Goal: Information Seeking & Learning: Learn about a topic

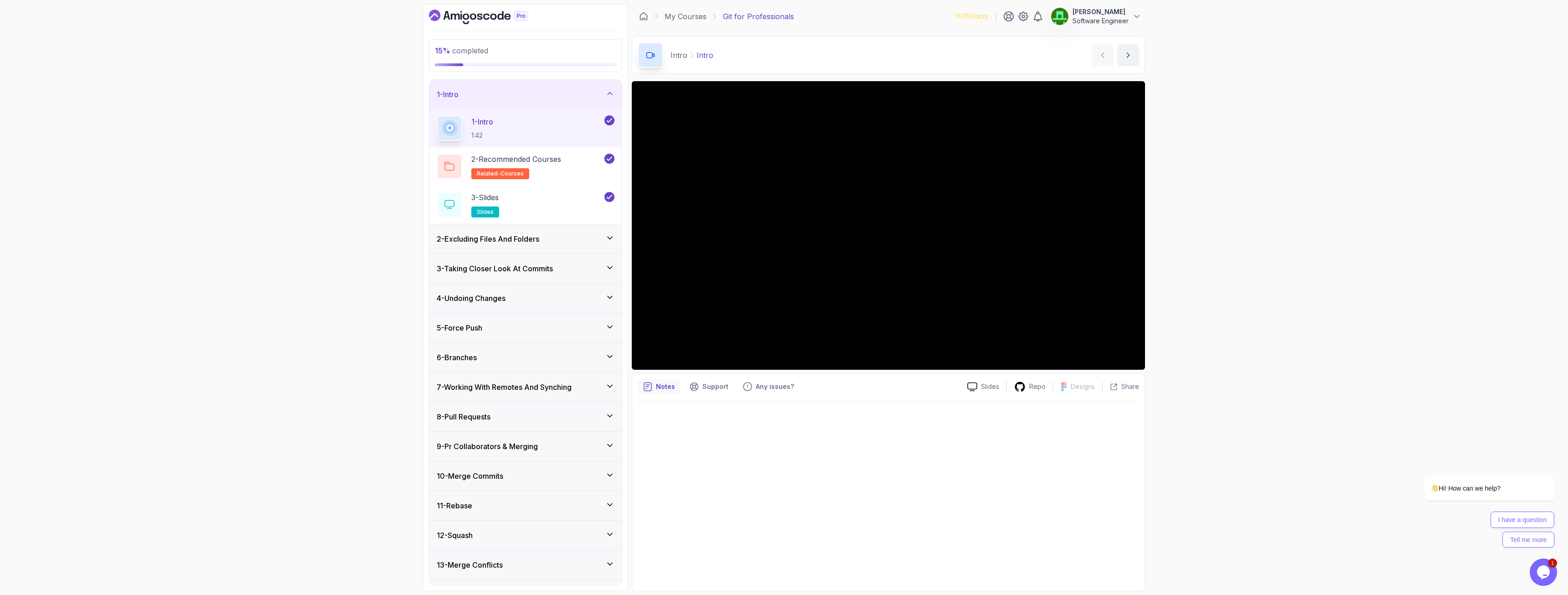
click at [539, 236] on h3 "2 - Excluding Files And Folders" at bounding box center [488, 239] width 103 height 11
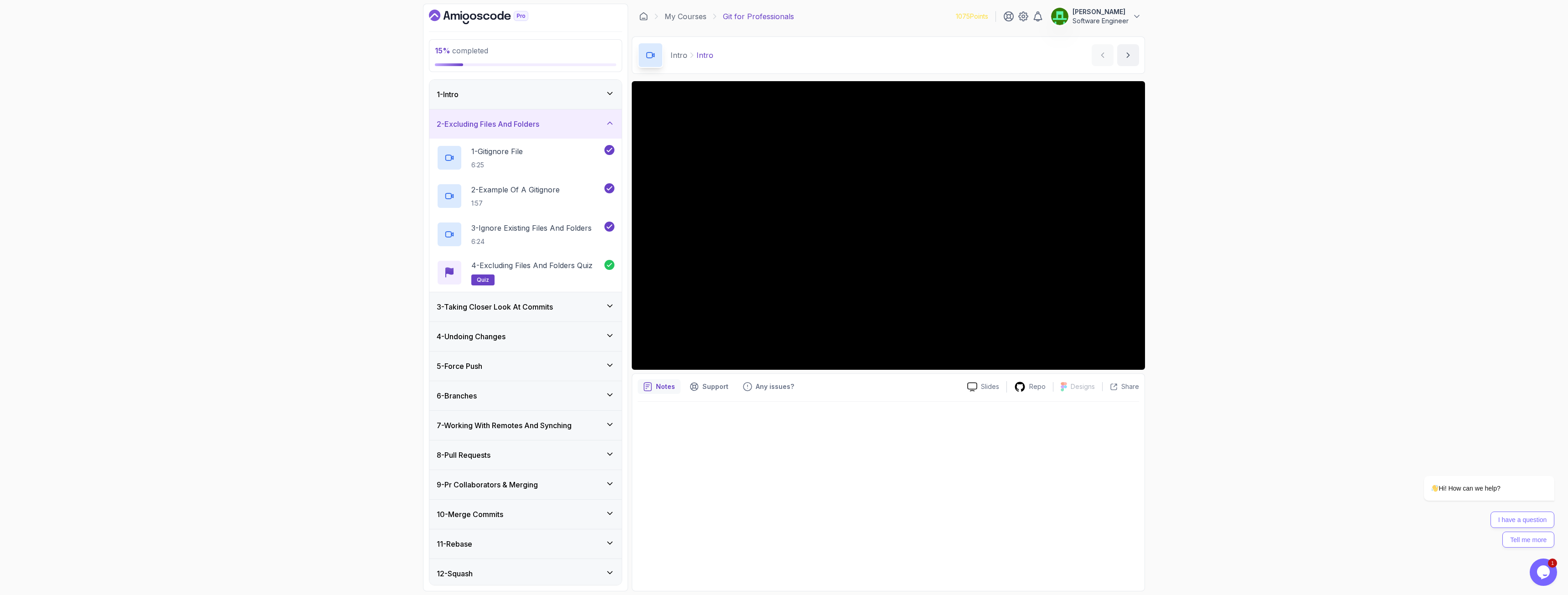
click at [553, 308] on h3 "3 - Taking Closer Look At Commits" at bounding box center [495, 307] width 116 height 11
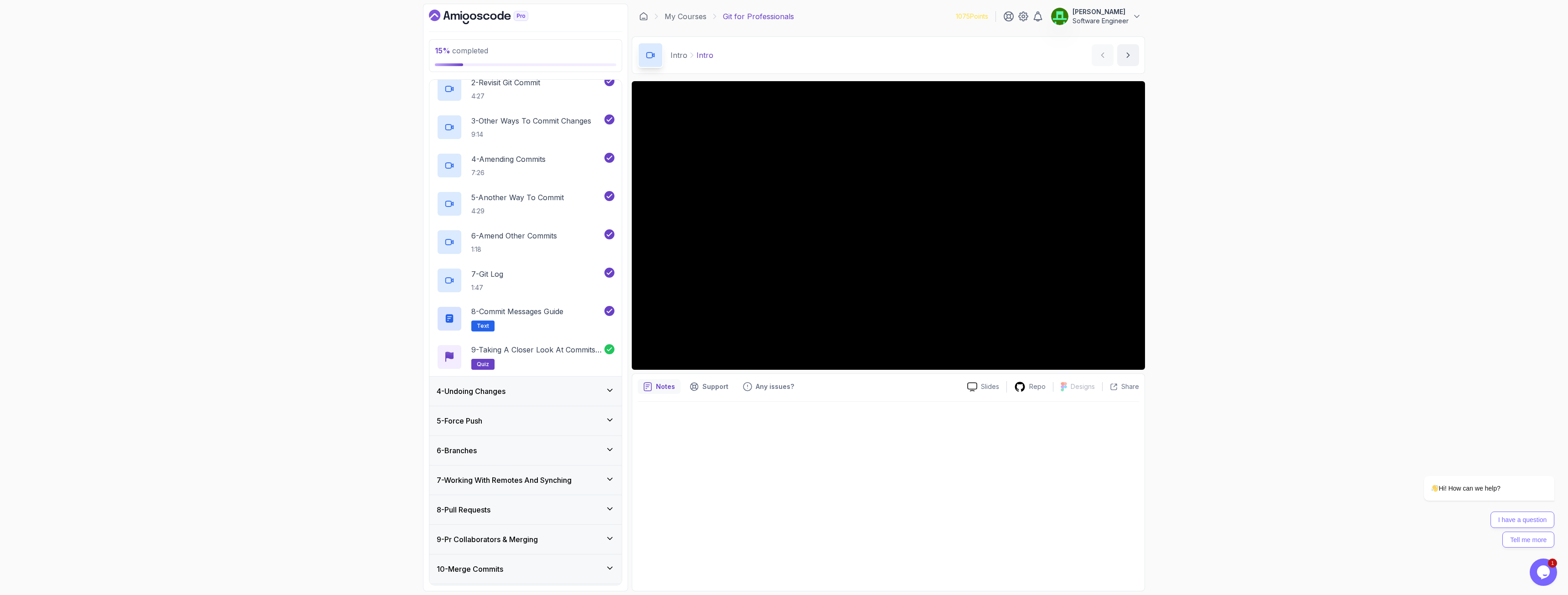
click at [527, 386] on div "4 - Undoing Changes" at bounding box center [526, 391] width 178 height 11
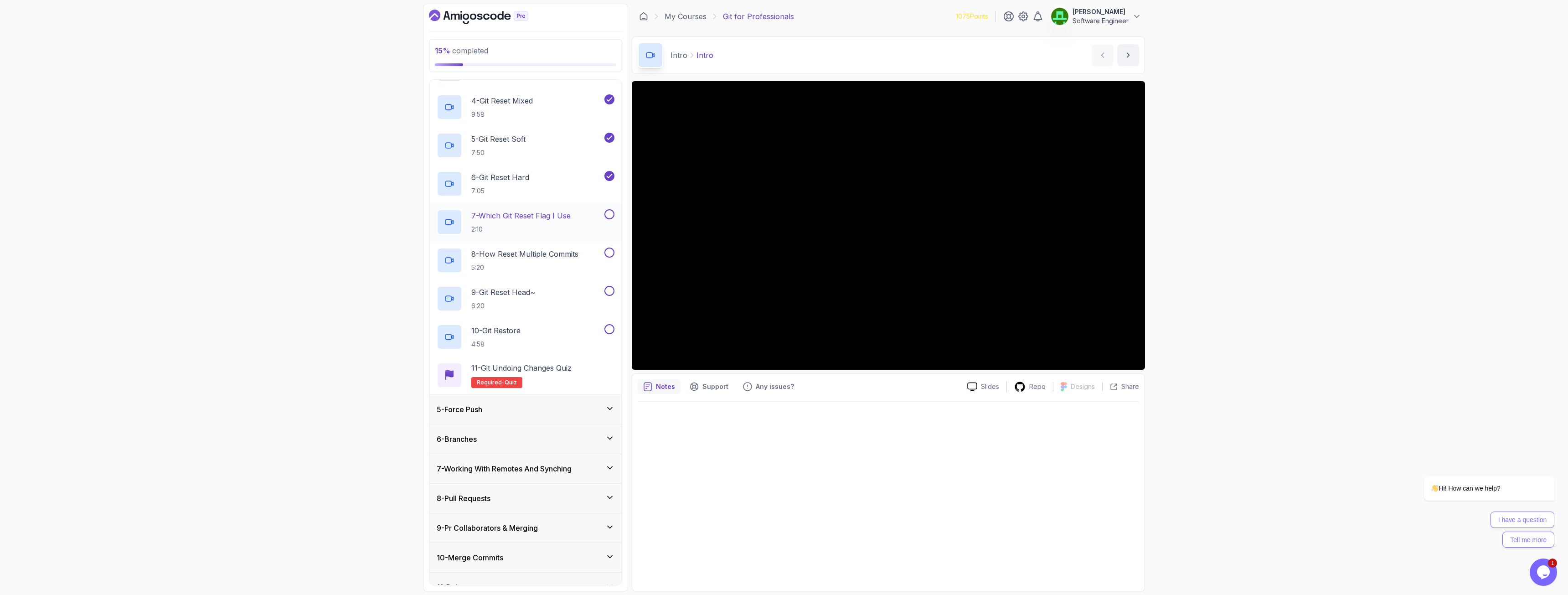
scroll to position [224, 0]
click at [517, 217] on p "7 - Which Git Reset Flag I Use" at bounding box center [521, 217] width 99 height 11
click at [607, 217] on button at bounding box center [610, 215] width 10 height 10
click at [557, 257] on p "8 - How Reset Multiple Commits" at bounding box center [524, 255] width 107 height 11
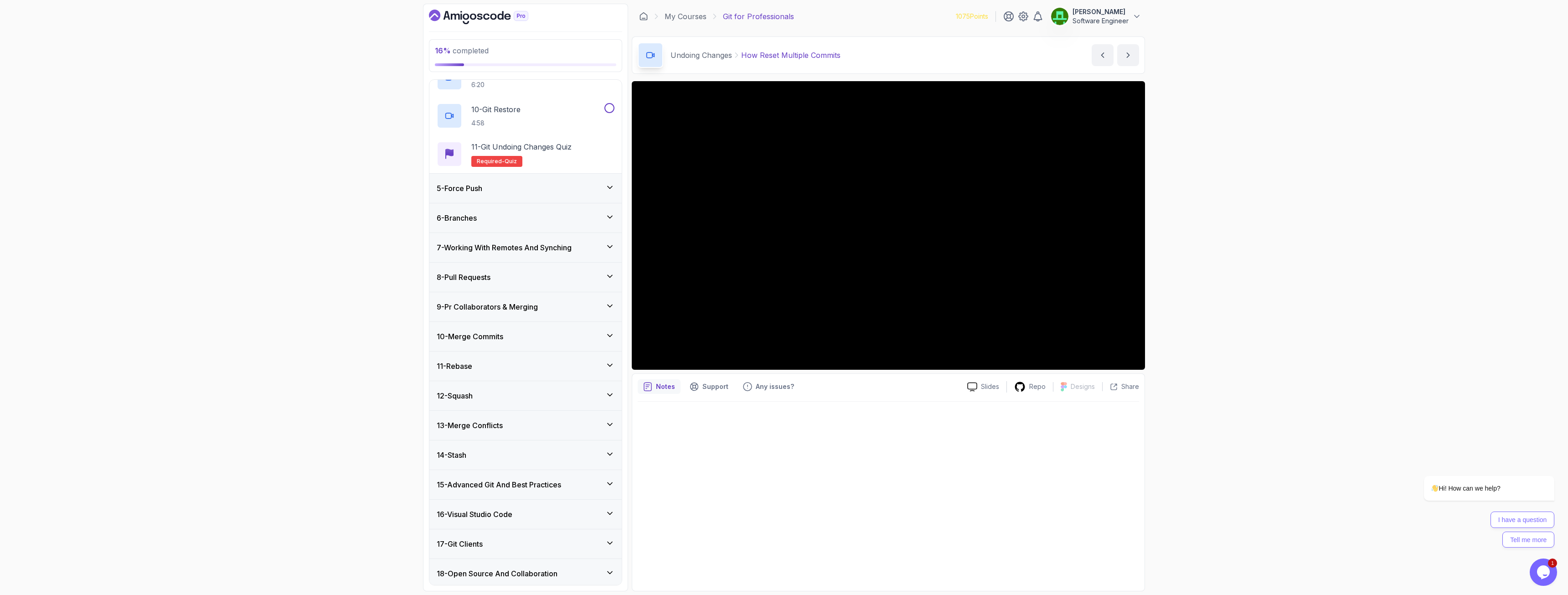
scroll to position [451, 0]
click at [485, 209] on div "6 - Branches" at bounding box center [526, 212] width 178 height 11
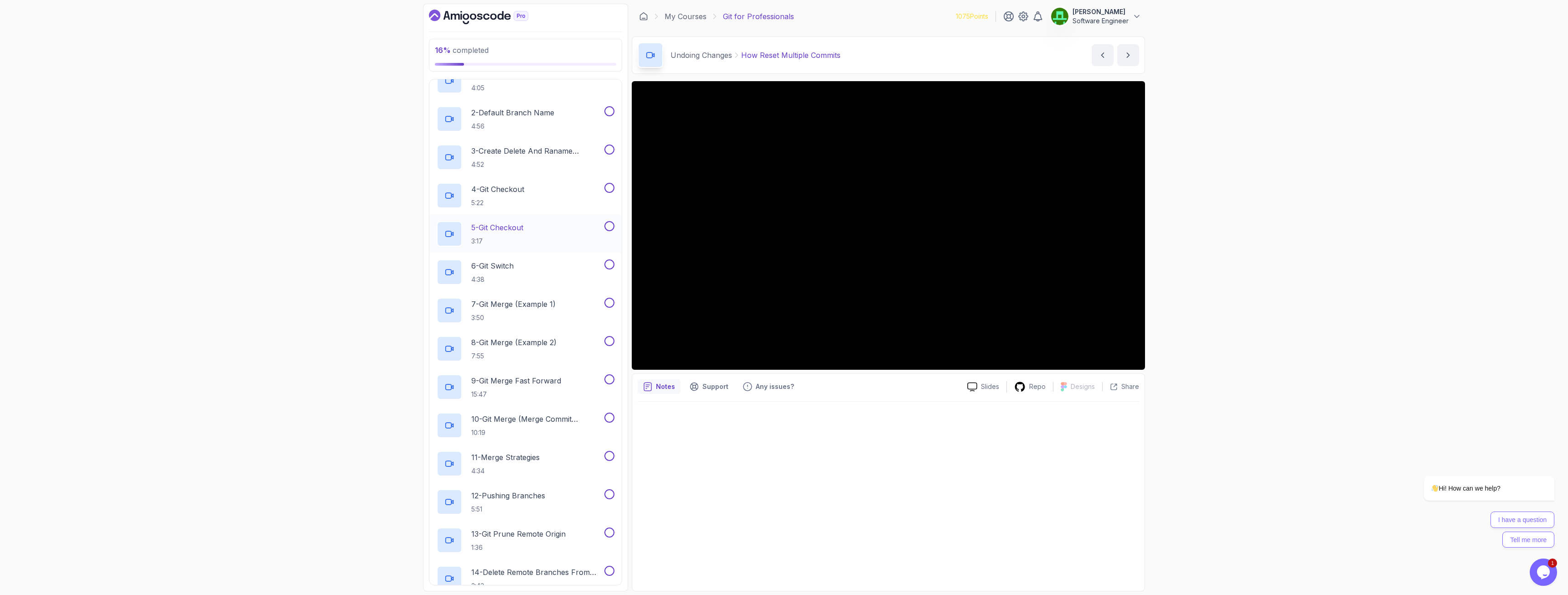
scroll to position [87, 0]
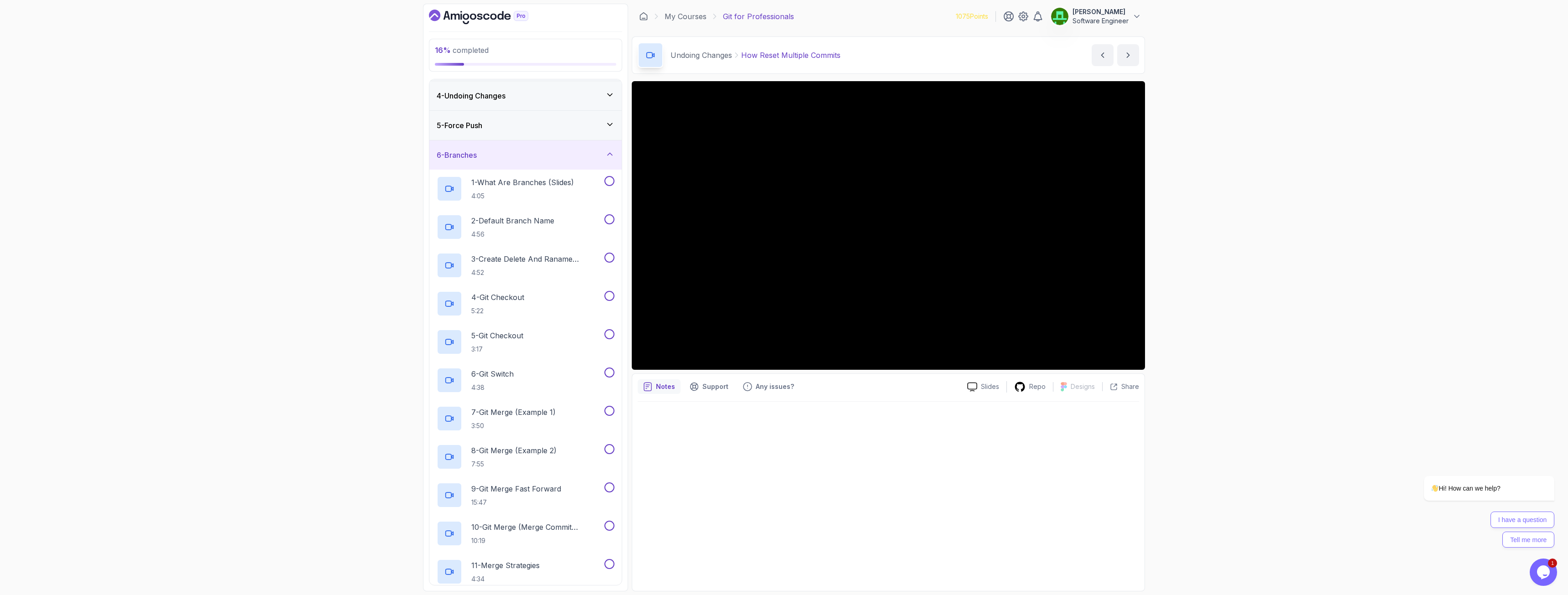
click at [465, 149] on div "6 - Branches" at bounding box center [525, 155] width 192 height 29
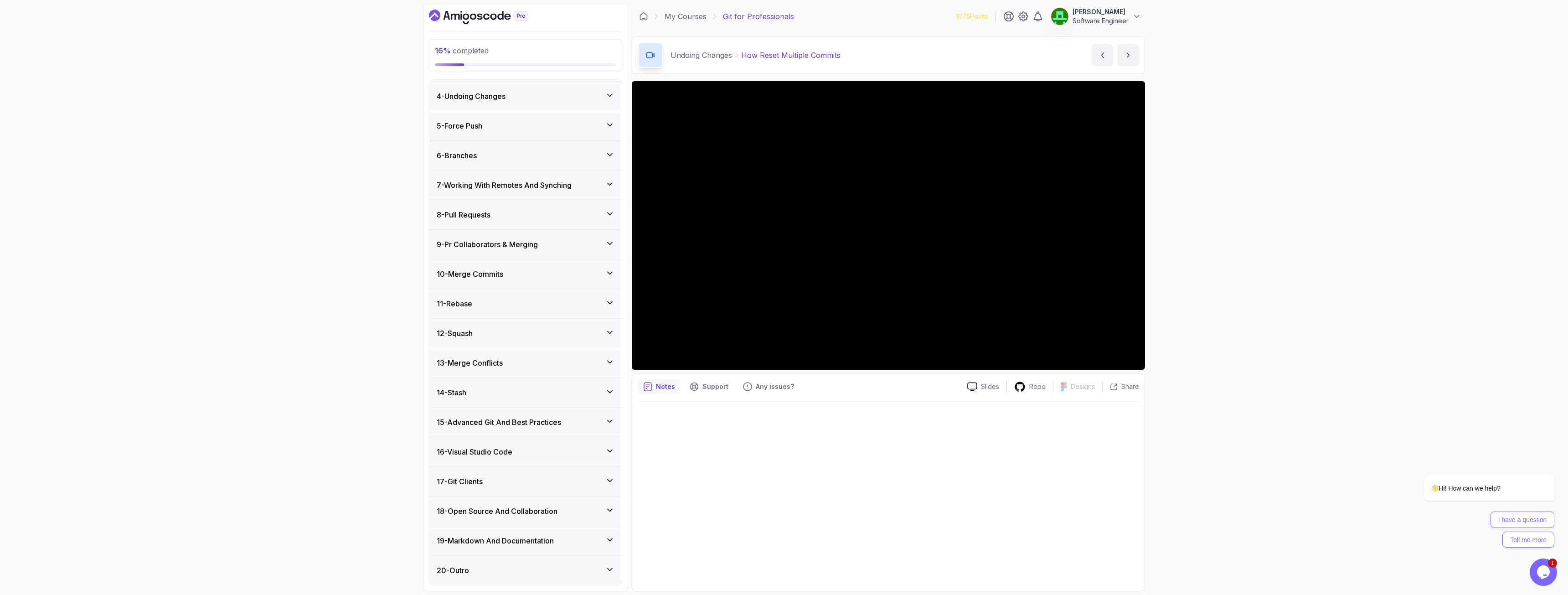
click at [511, 419] on h3 "15 - Advanced Git And Best Practices" at bounding box center [499, 422] width 125 height 11
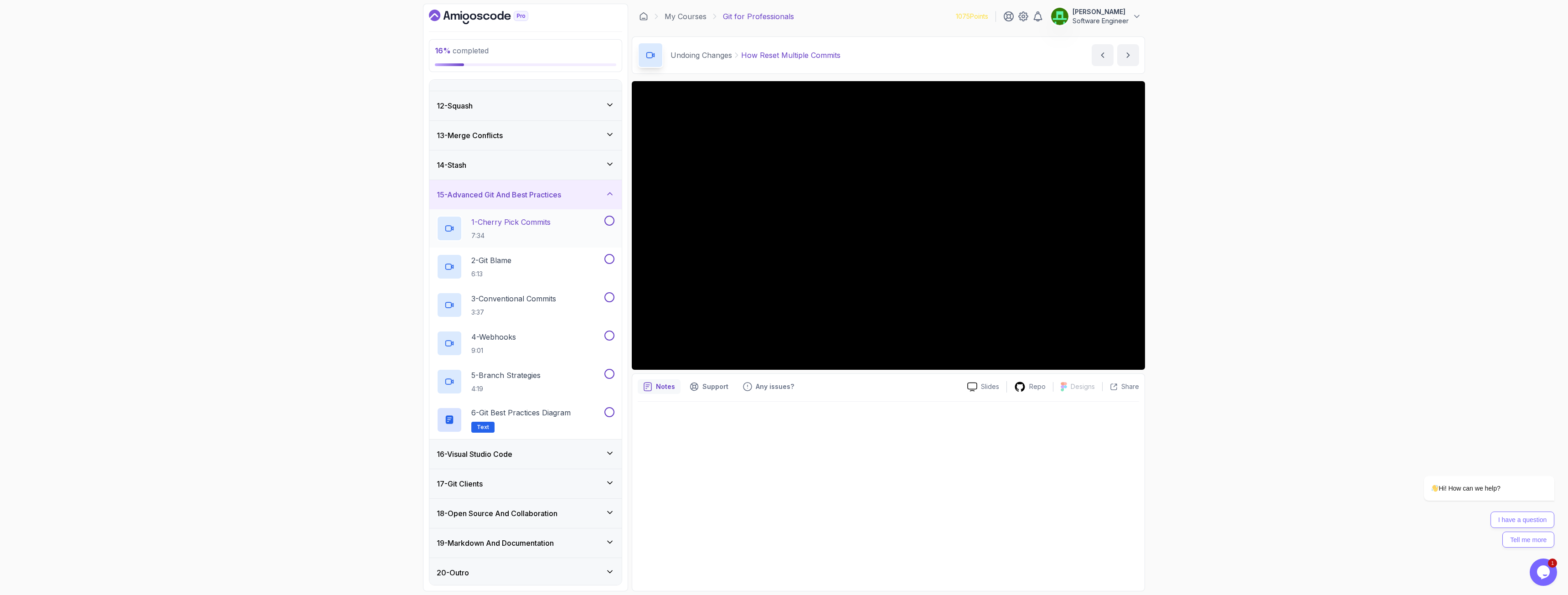
scroll to position [317, 0]
click at [515, 429] on h3 "19 - Markdown And Documentation" at bounding box center [495, 541] width 117 height 11
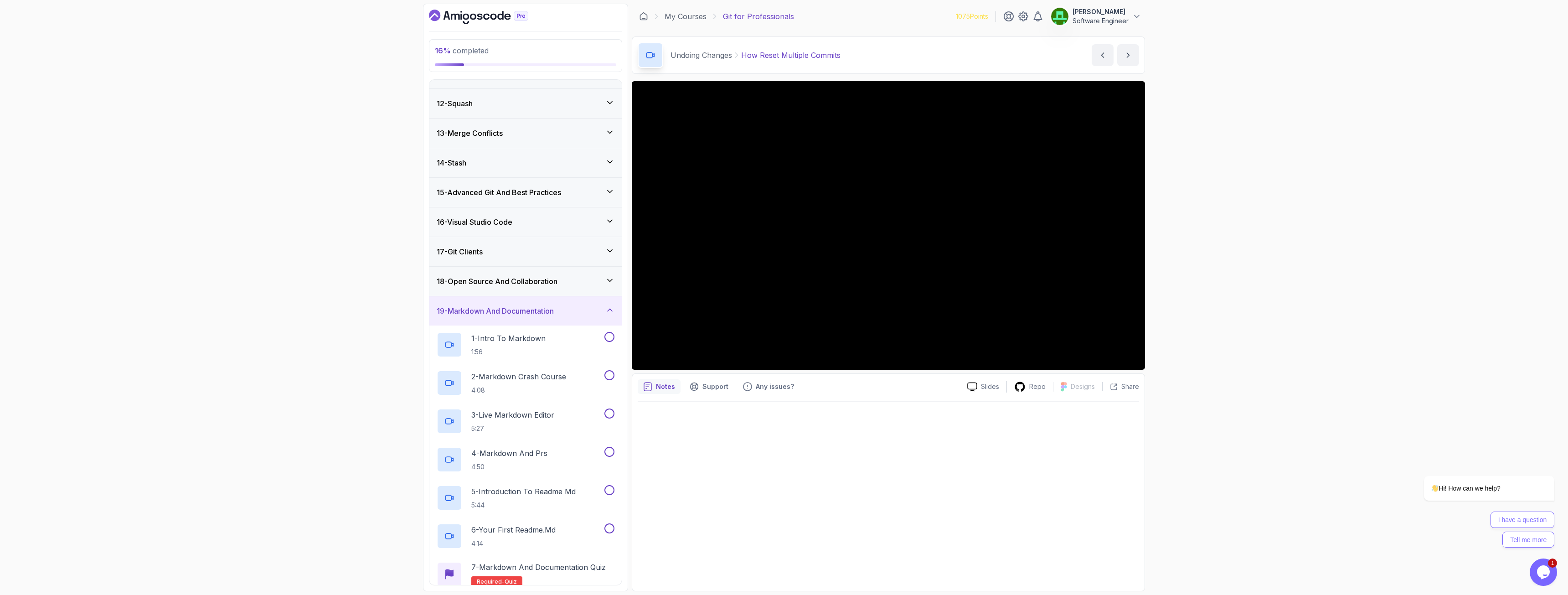
click at [514, 284] on h3 "18 - Open Source And Collaboration" at bounding box center [497, 281] width 121 height 11
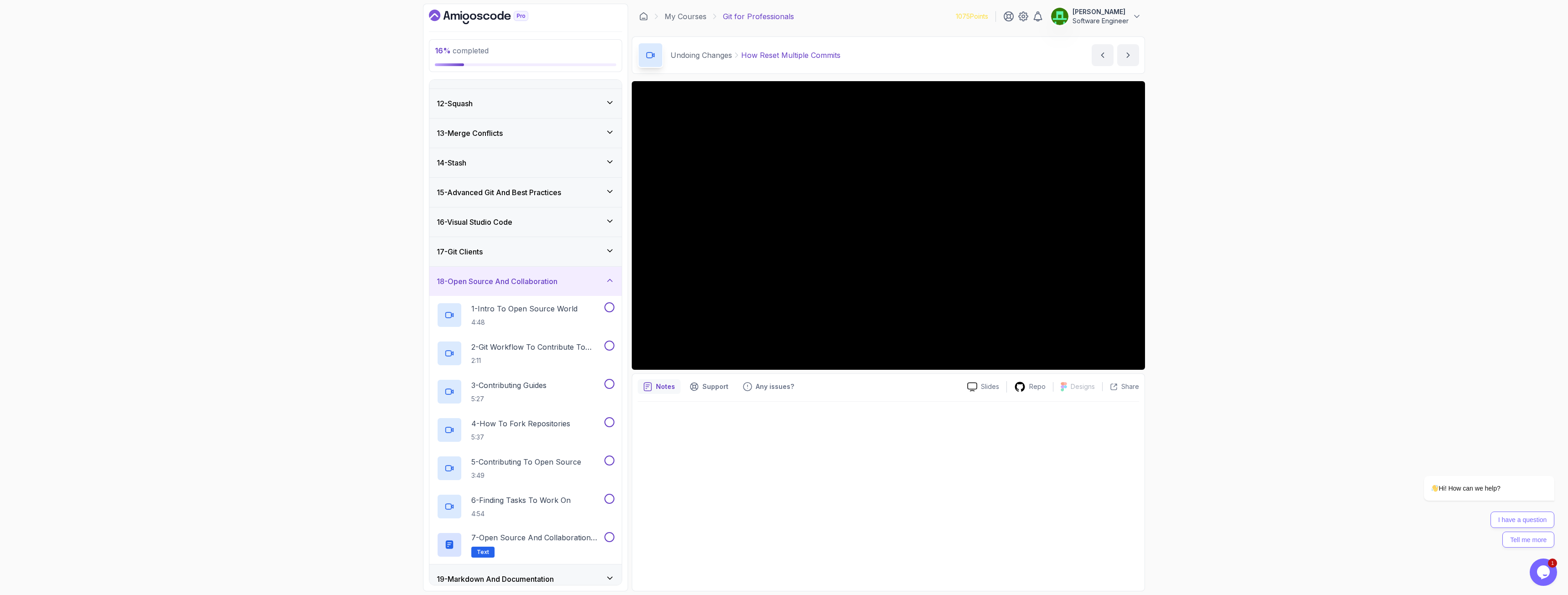
click at [476, 253] on h3 "17 - Git Clients" at bounding box center [460, 252] width 46 height 11
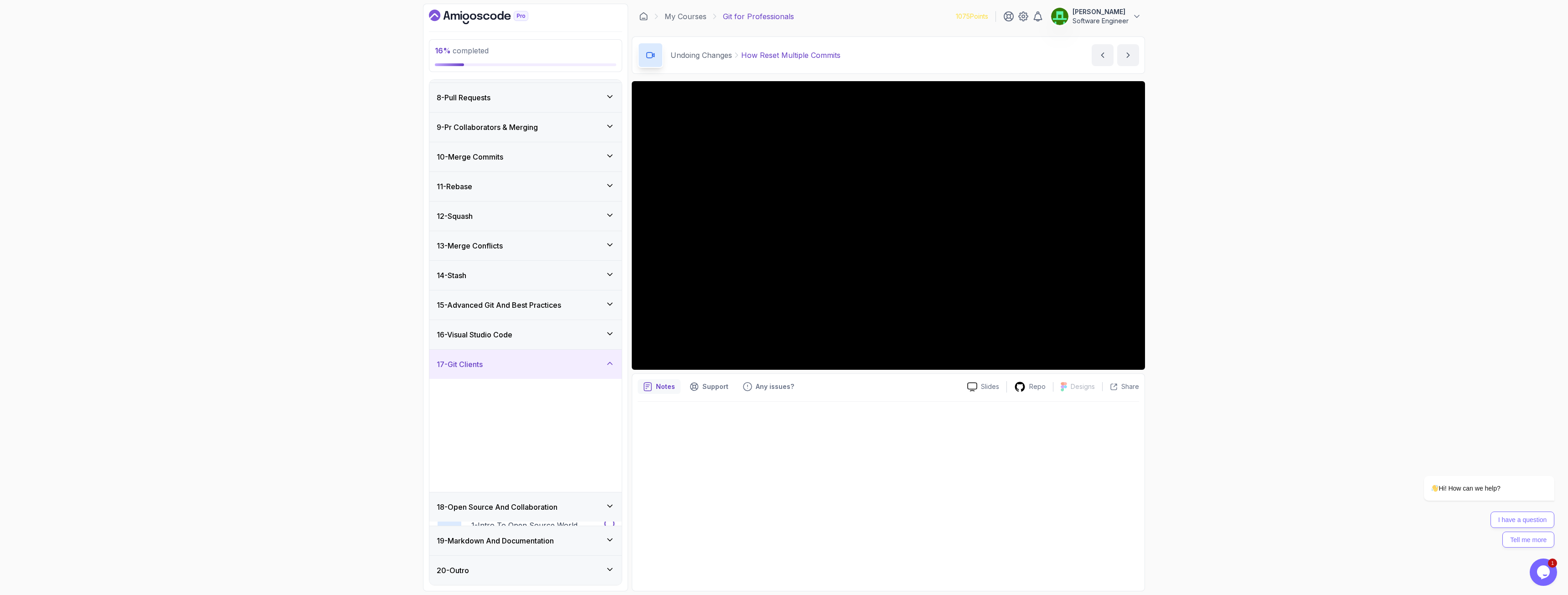
scroll to position [202, 0]
click at [465, 248] on h3 "13 - Merge Conflicts" at bounding box center [470, 248] width 66 height 11
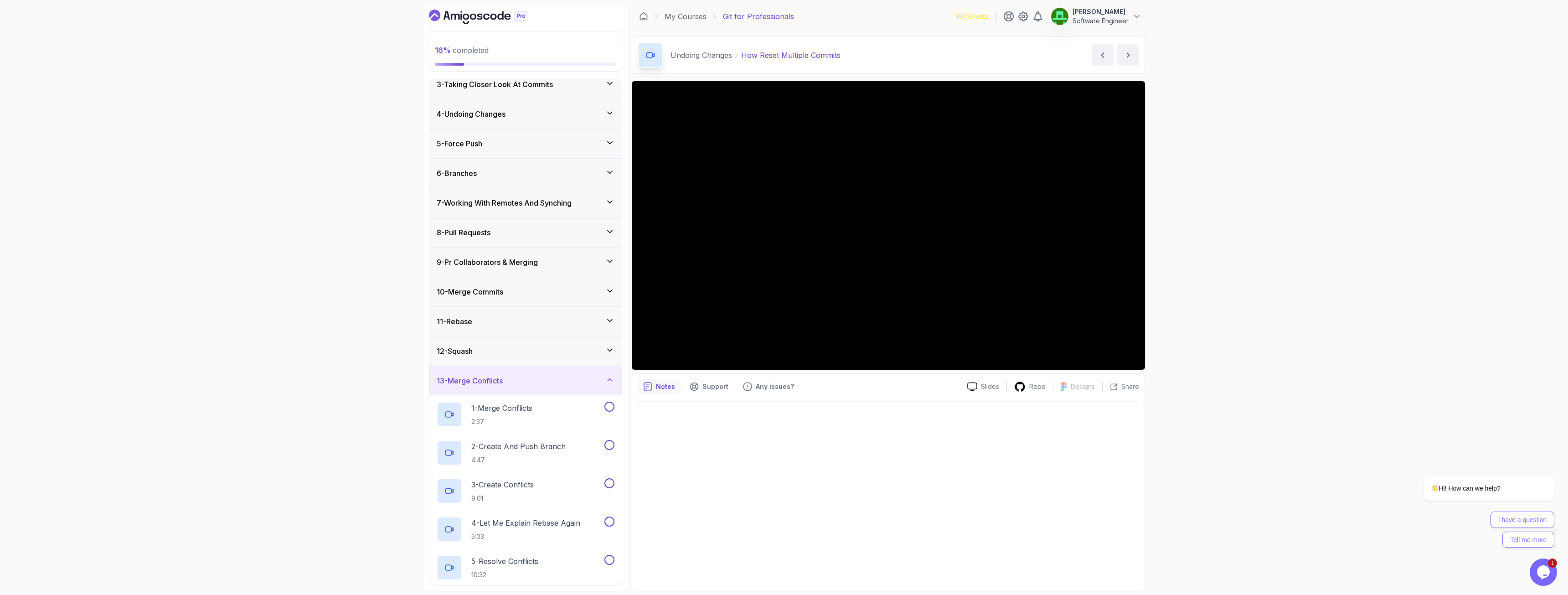
scroll to position [65, 0]
click at [460, 323] on h3 "11 - Rebase" at bounding box center [454, 326] width 36 height 11
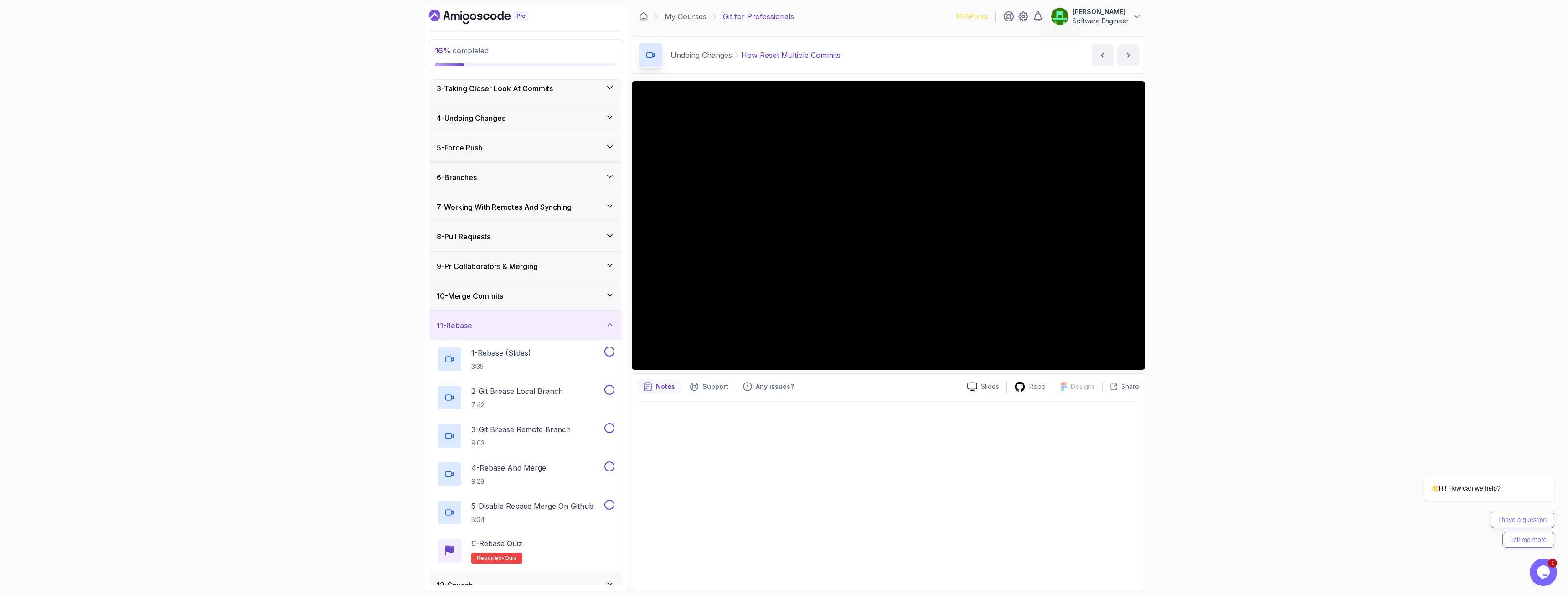
click at [462, 294] on h3 "10 - Merge Commits" at bounding box center [470, 296] width 66 height 11
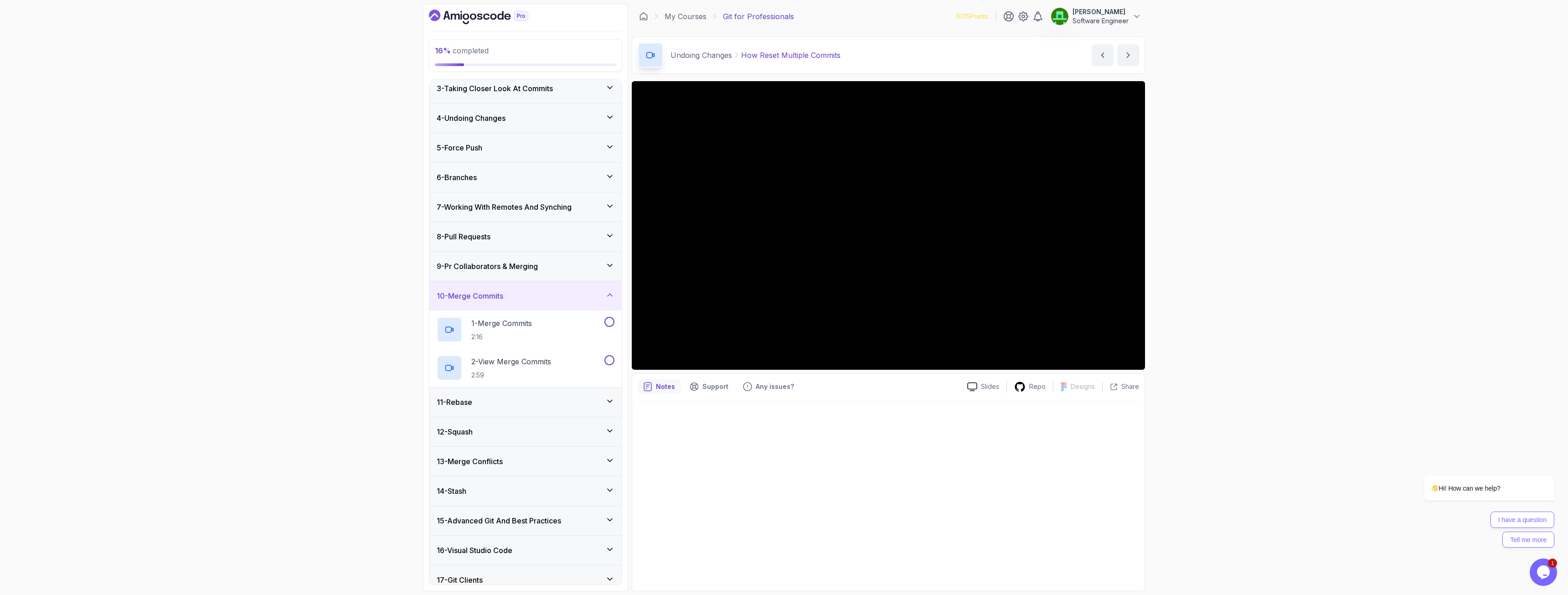
click at [473, 268] on h3 "9 - Pr Collaborators & Merging" at bounding box center [487, 267] width 102 height 11
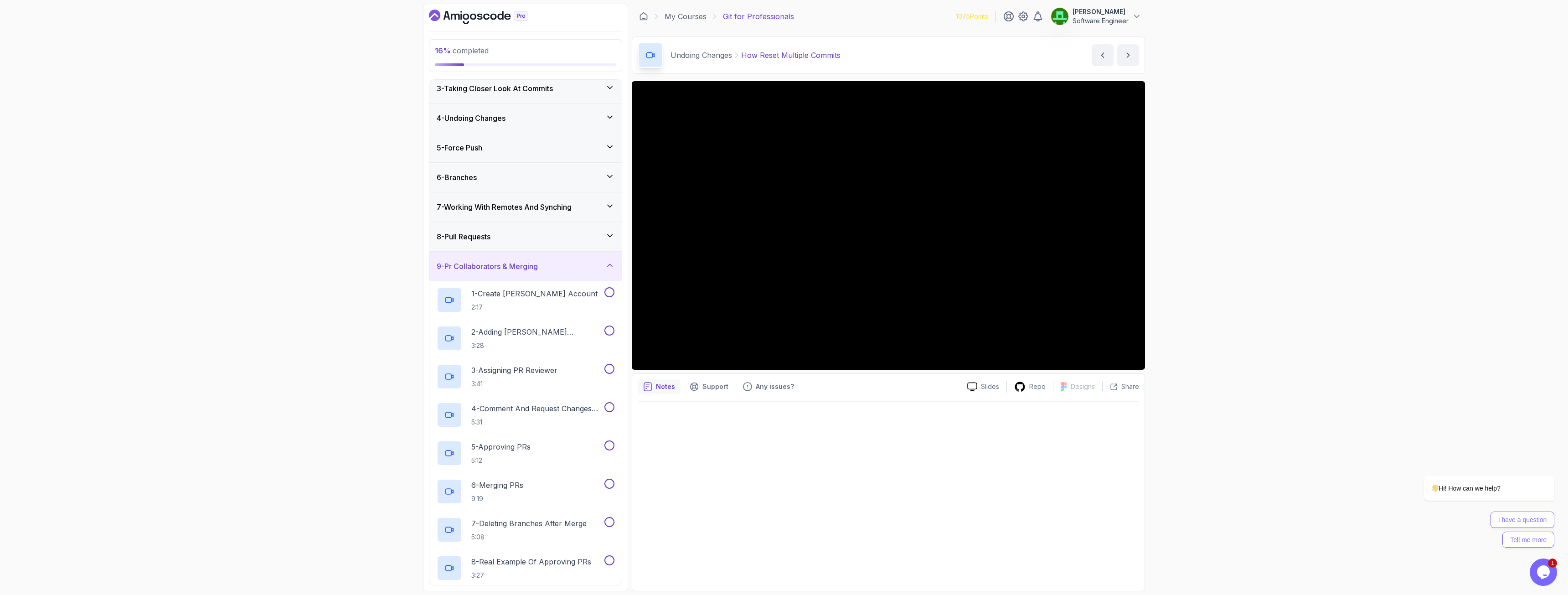
click at [472, 234] on h3 "8 - Pull Requests" at bounding box center [463, 237] width 54 height 11
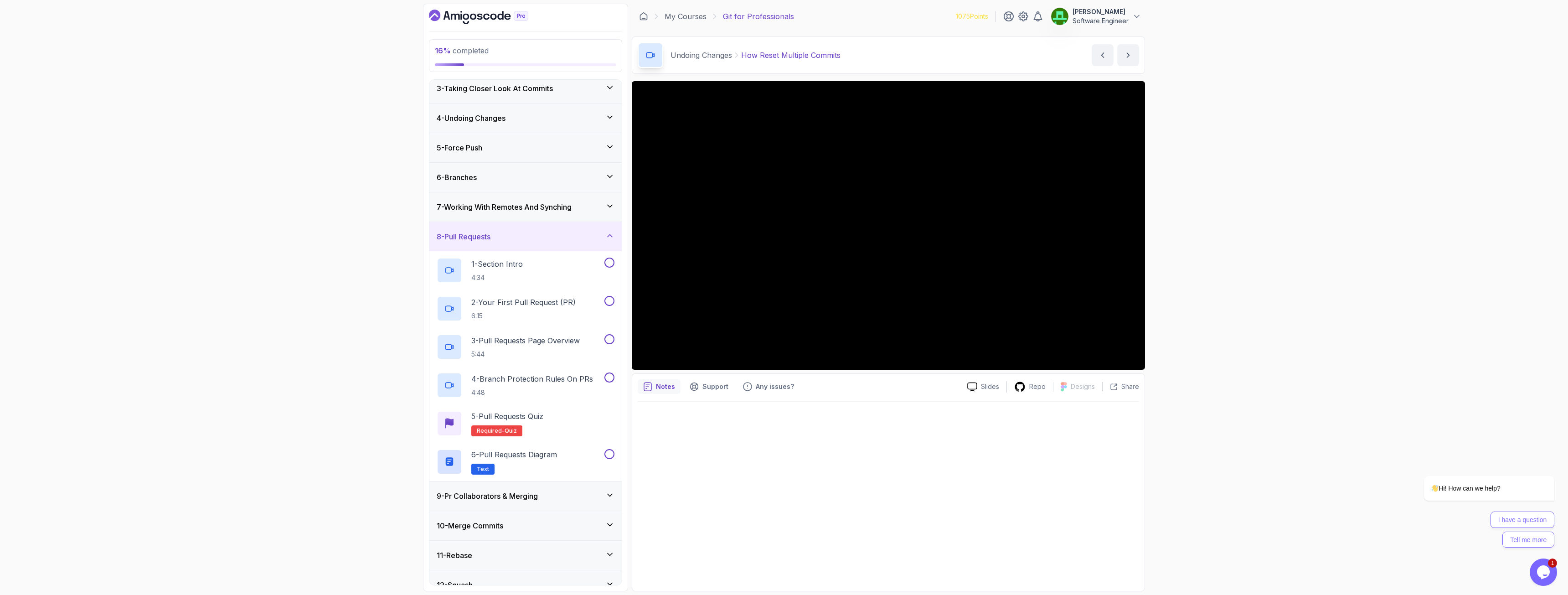
click at [479, 204] on h3 "7 - Working With Remotes And Synching" at bounding box center [504, 207] width 135 height 11
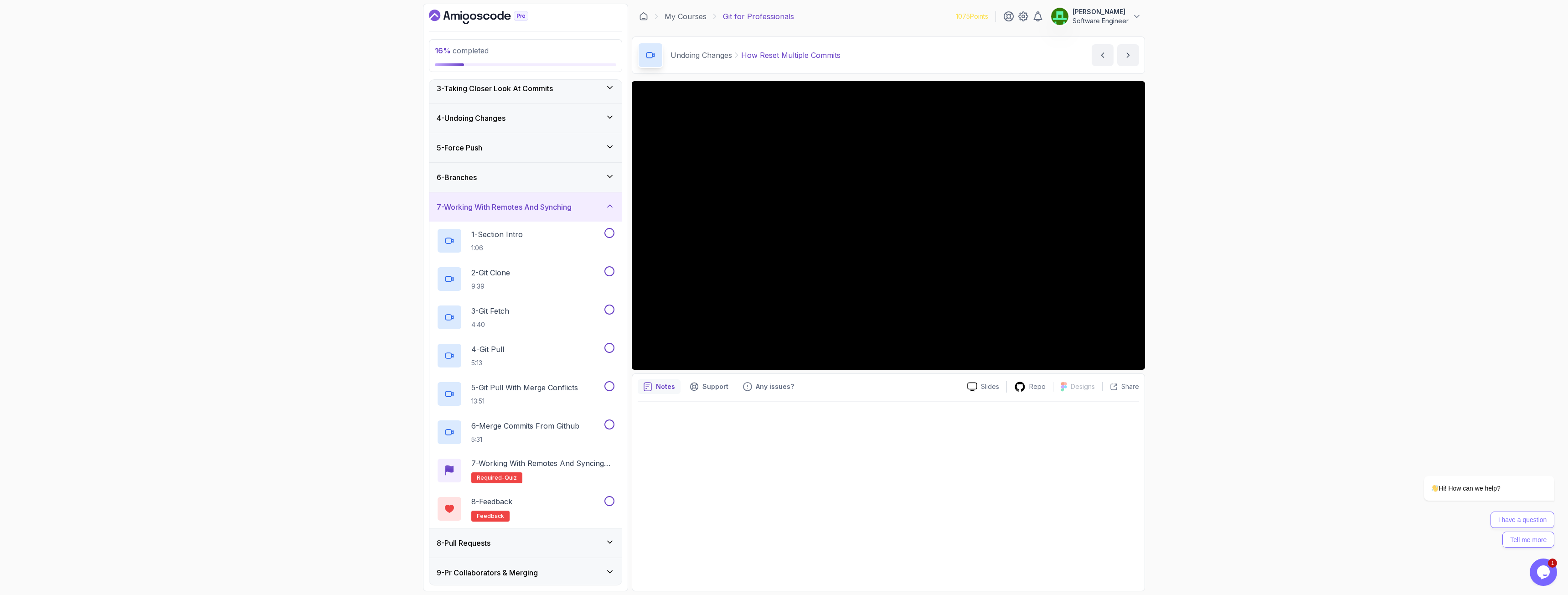
click at [470, 185] on div "6 - Branches" at bounding box center [525, 177] width 192 height 29
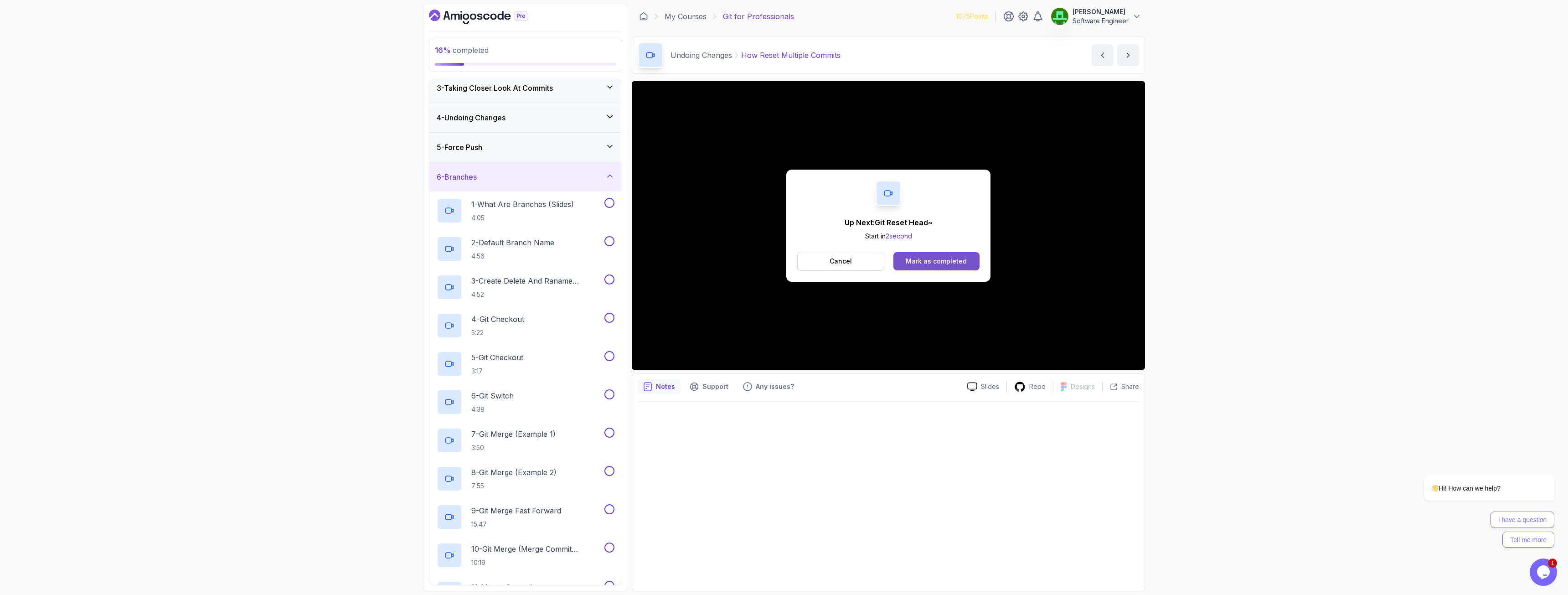
click at [875, 265] on div "Mark as completed" at bounding box center [936, 261] width 61 height 9
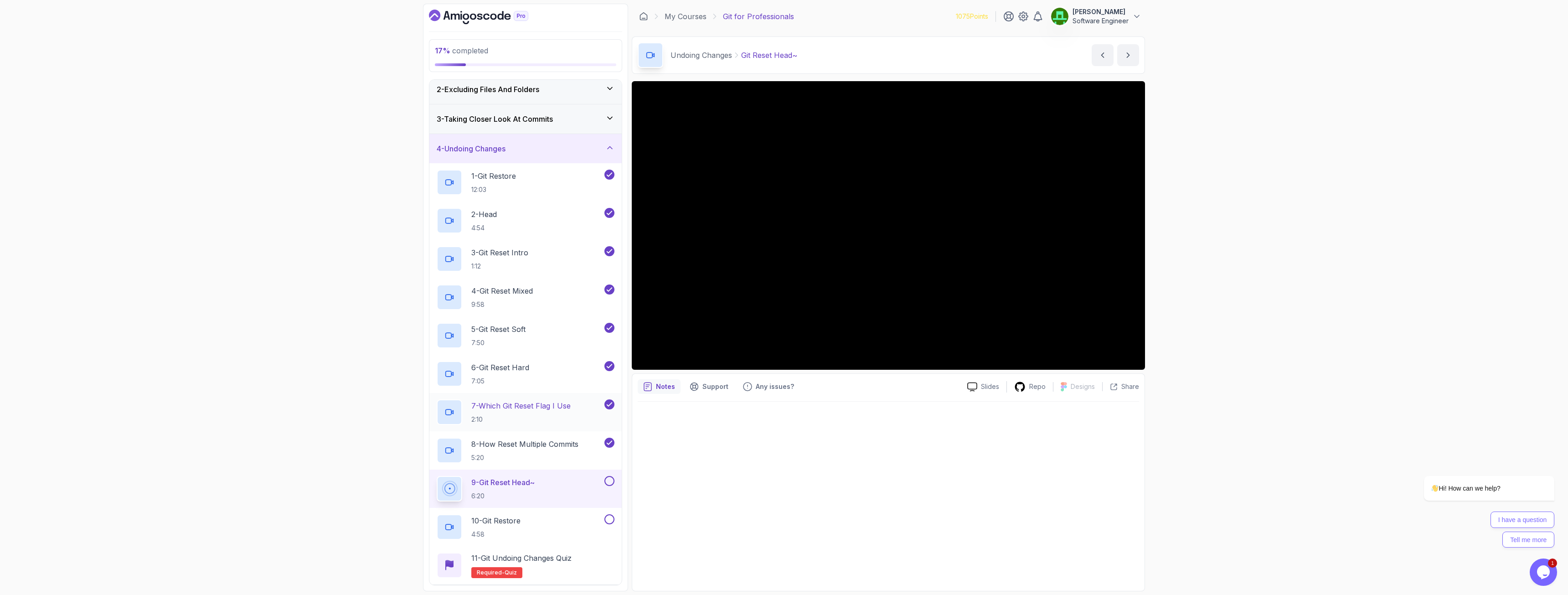
scroll to position [91, 0]
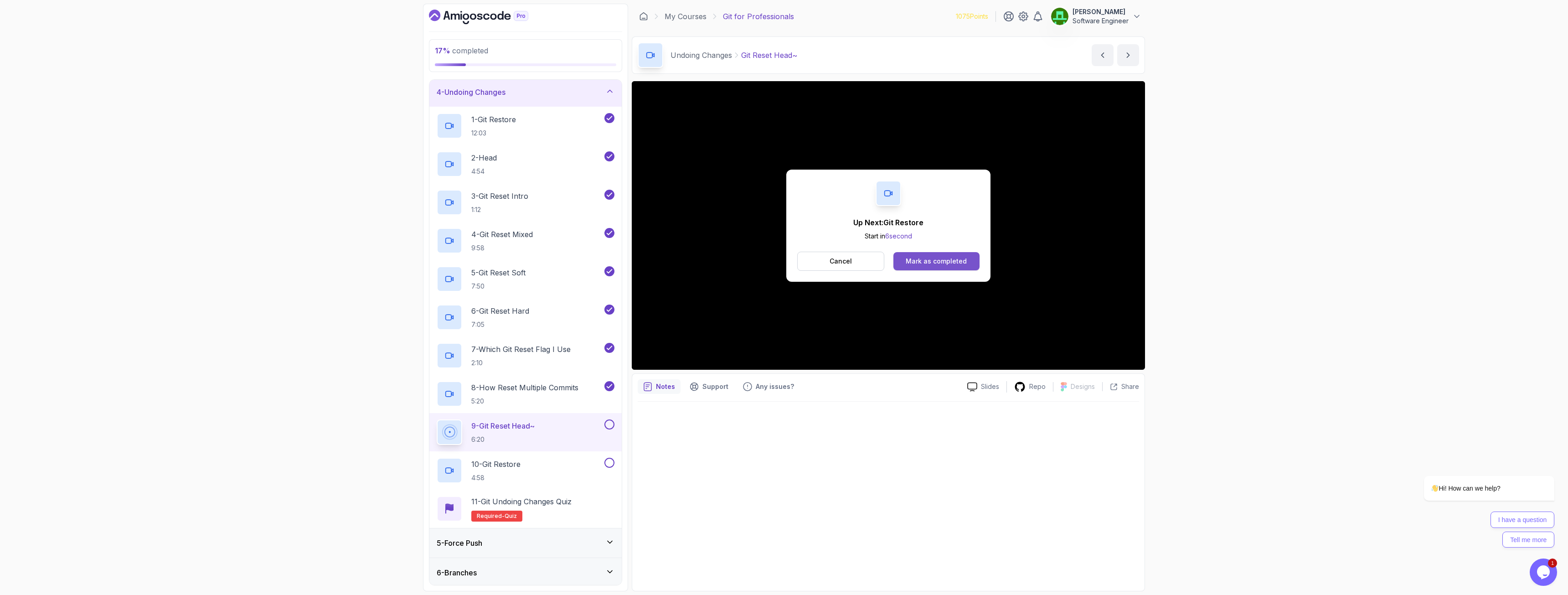
click at [875, 265] on div "Mark as completed" at bounding box center [936, 261] width 61 height 9
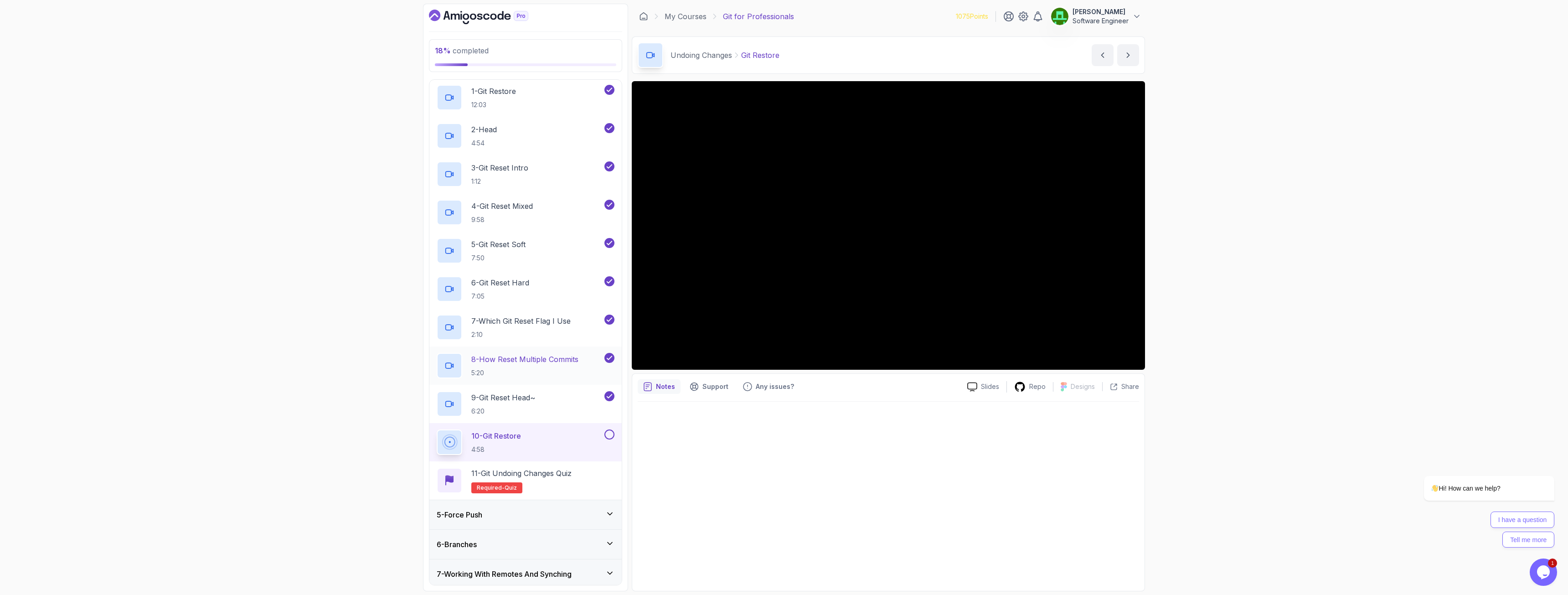
scroll to position [274, 0]
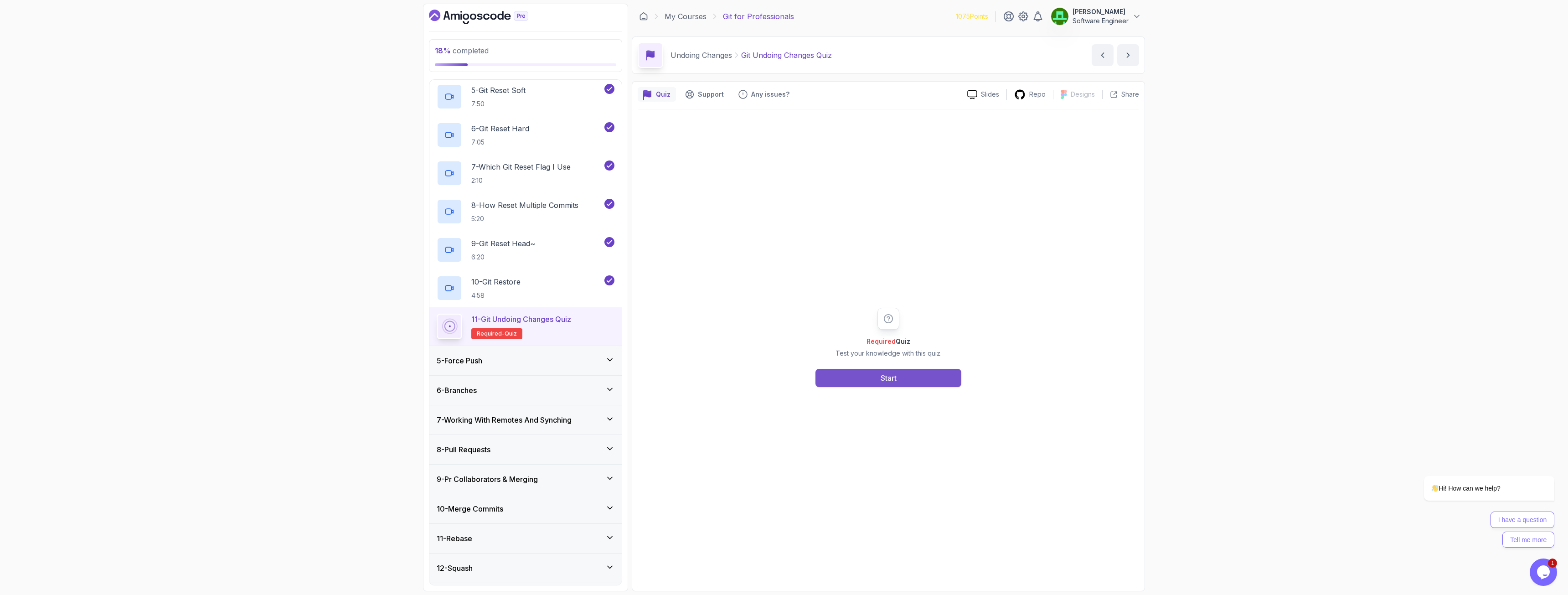
click at [875, 378] on button "Start" at bounding box center [888, 378] width 146 height 18
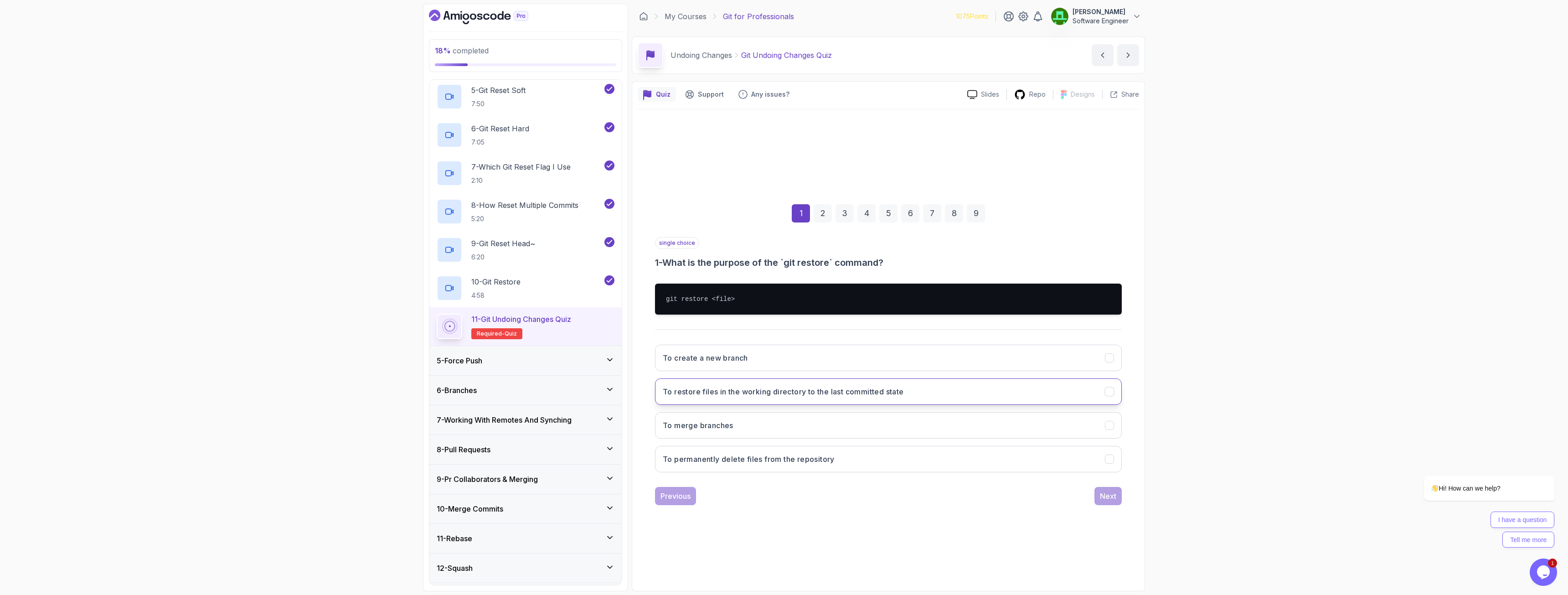
click at [834, 386] on h3 "To restore files in the working directory to the last committed state" at bounding box center [783, 392] width 241 height 11
click at [875, 429] on div "Next" at bounding box center [1107, 496] width 16 height 11
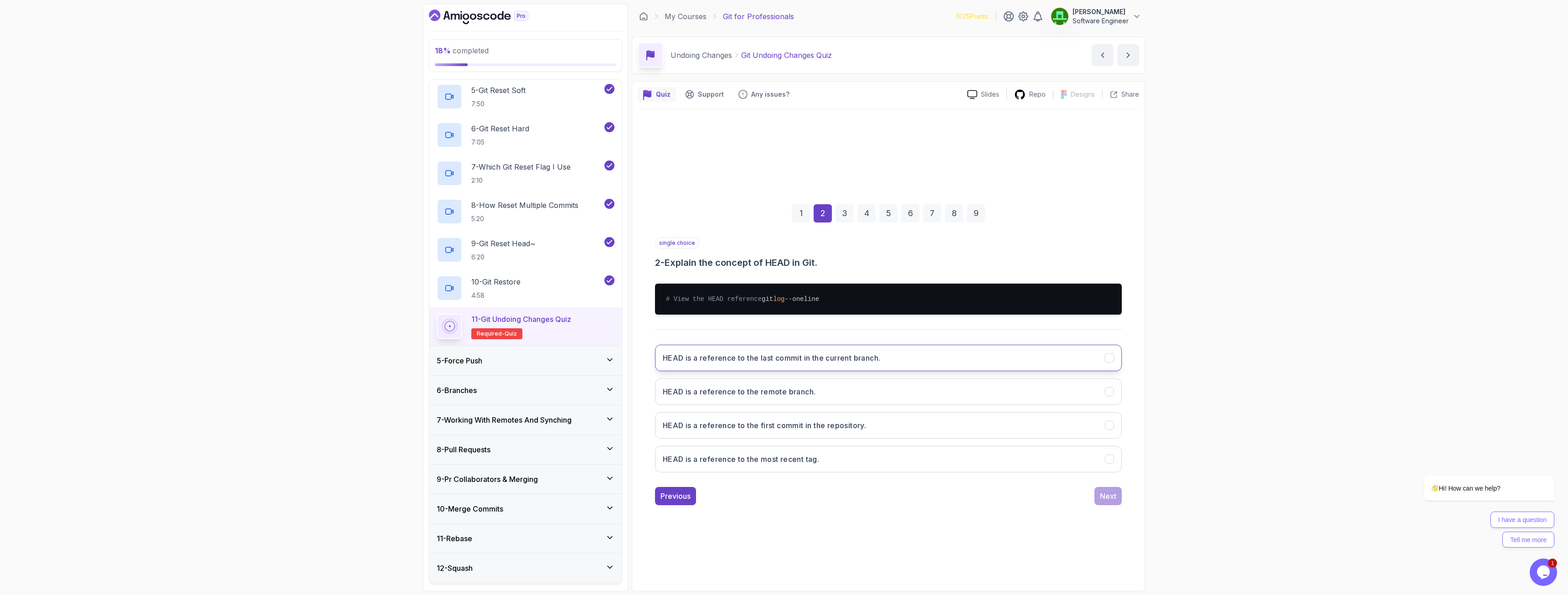
click at [769, 359] on h3 "HEAD is a reference to the last commit in the current branch." at bounding box center [771, 358] width 218 height 11
click at [875, 429] on div "Next" at bounding box center [1107, 496] width 16 height 11
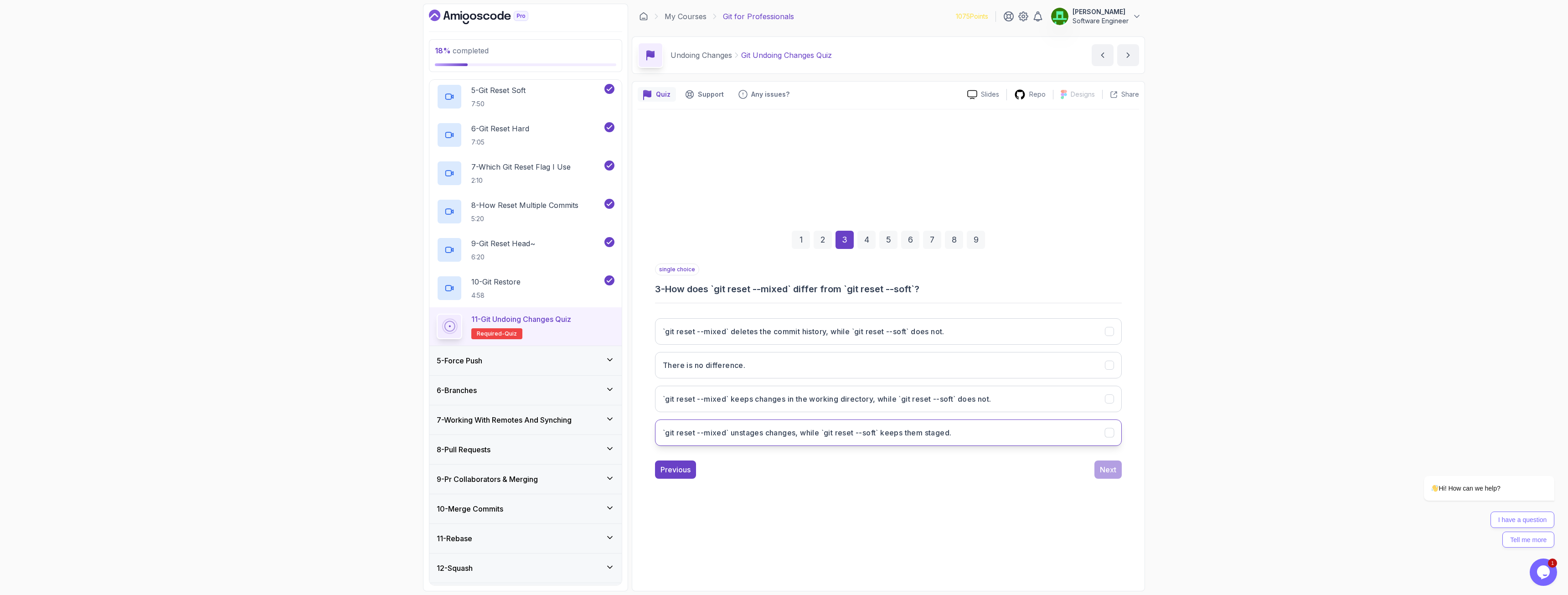
click at [806, 429] on h3 "`git reset --mixed` unstages changes, while `git reset --soft` keeps them stage…" at bounding box center [807, 433] width 288 height 11
click at [875, 429] on div "Next" at bounding box center [1107, 470] width 16 height 11
click at [750, 399] on h3 "It resets the working directory and index to the last commit, discarding all ch…" at bounding box center [812, 399] width 299 height 11
click at [875, 429] on div "Next" at bounding box center [1107, 470] width 16 height 11
click at [803, 335] on h3 "When you want to keep changes staged but remove the last commit." at bounding box center [786, 332] width 246 height 11
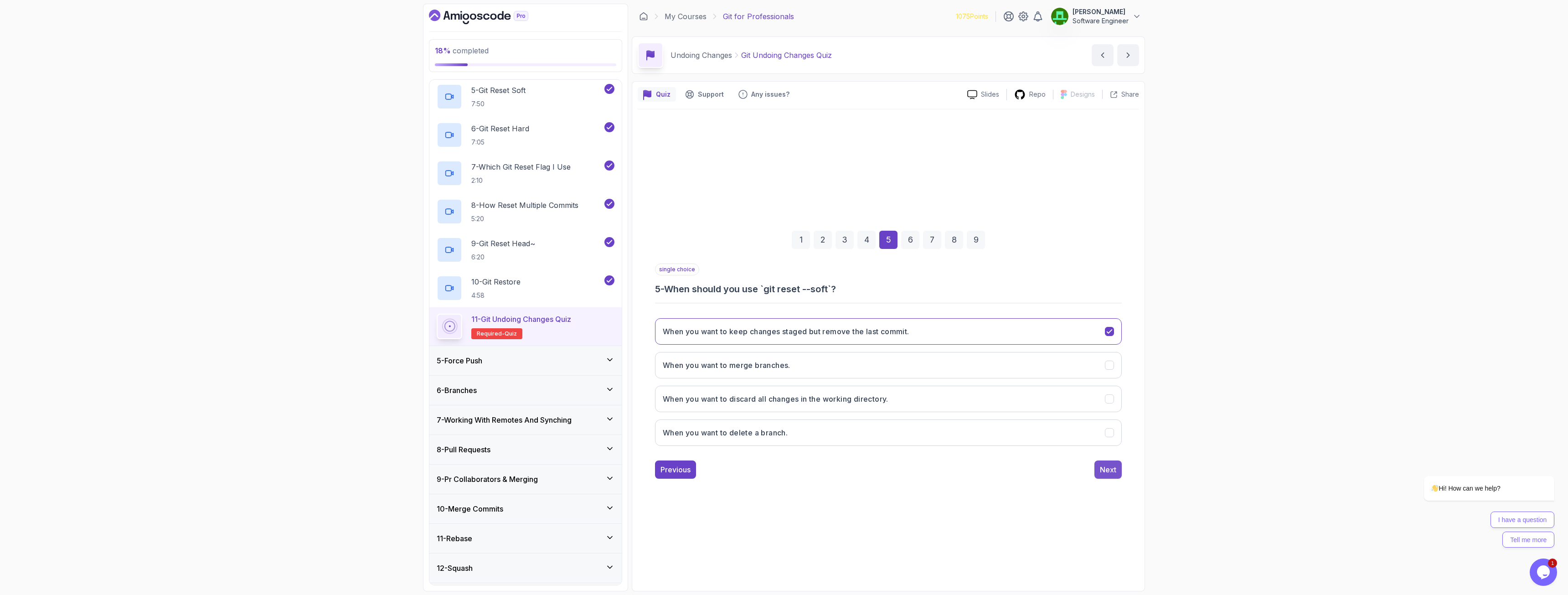
click at [875, 429] on div "Next" at bounding box center [1107, 470] width 16 height 11
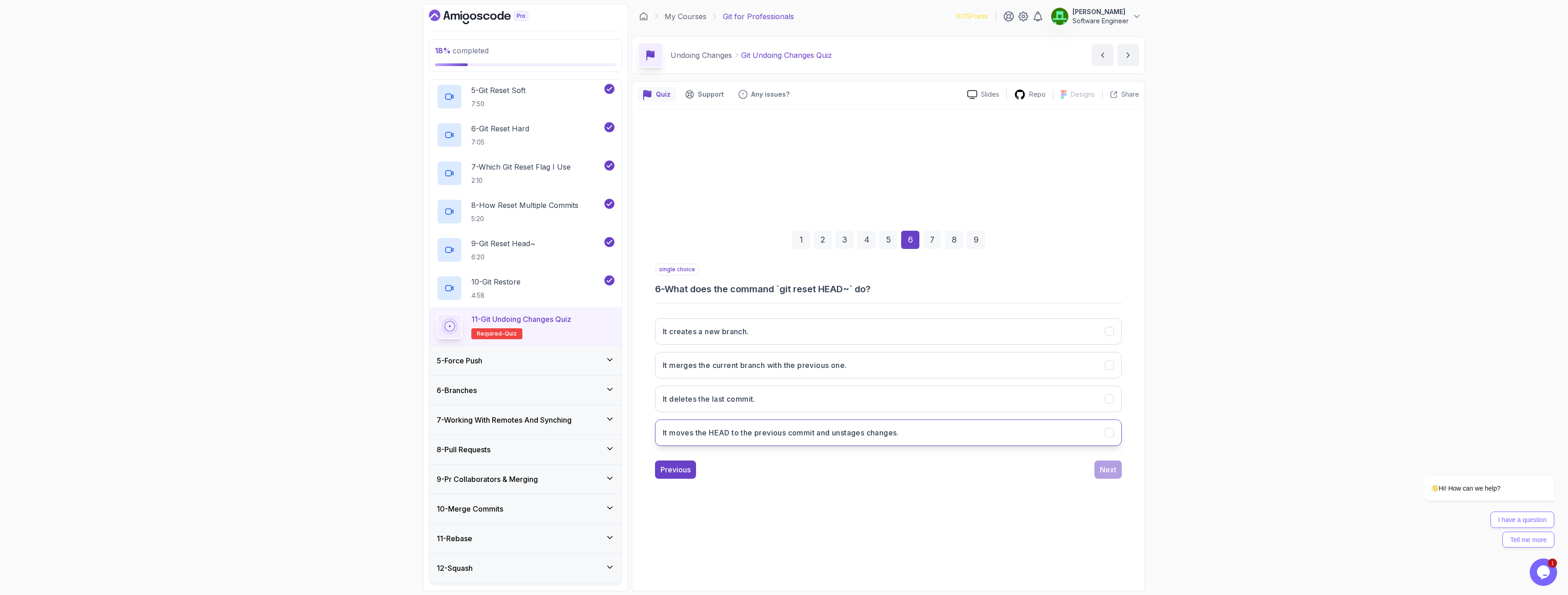
click at [842, 429] on button "It moves the HEAD to the previous commit and unstages changes." at bounding box center [888, 433] width 467 height 27
click at [875, 429] on div "Next" at bounding box center [1107, 470] width 16 height 11
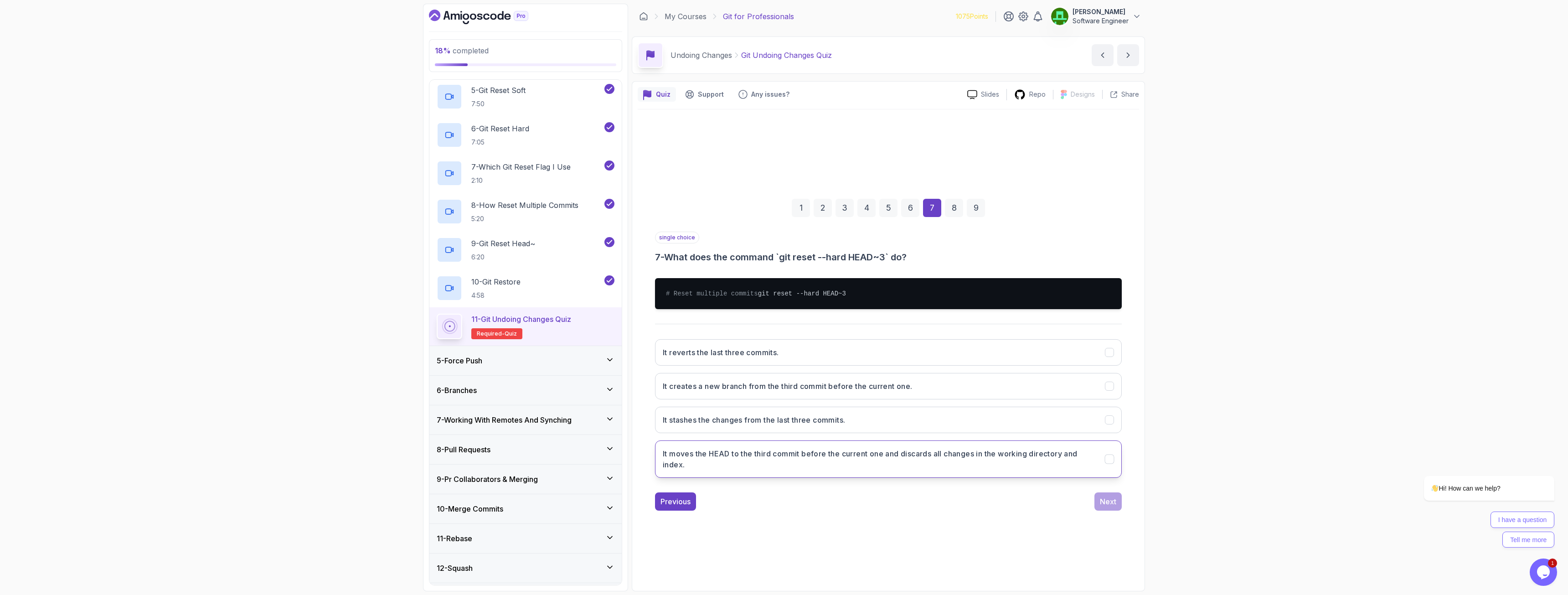
click at [875, 429] on h3 "It moves the HEAD to the third commit before the current one and discards all c…" at bounding box center [878, 458] width 431 height 22
click at [875, 429] on div "Next" at bounding box center [1107, 502] width 16 height 11
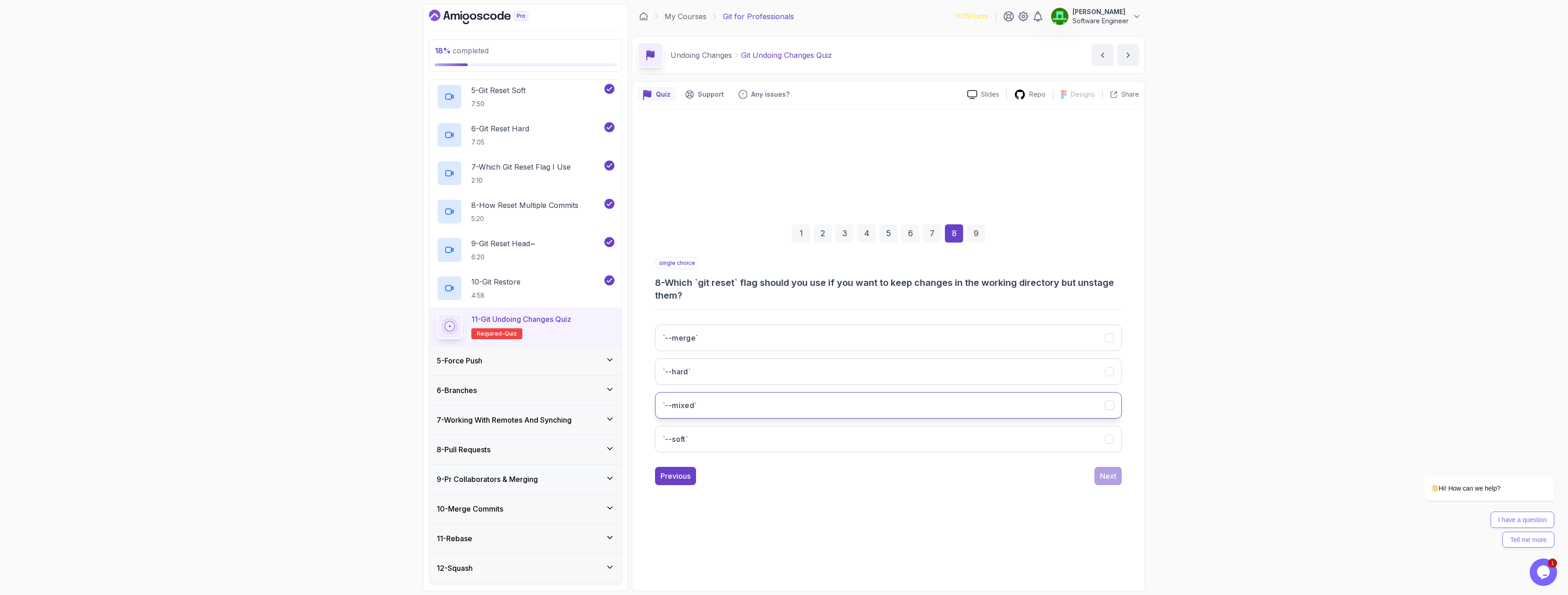
click at [703, 402] on button "`--mixed`" at bounding box center [888, 405] width 467 height 27
click at [875, 429] on div "Next" at bounding box center [1107, 476] width 16 height 11
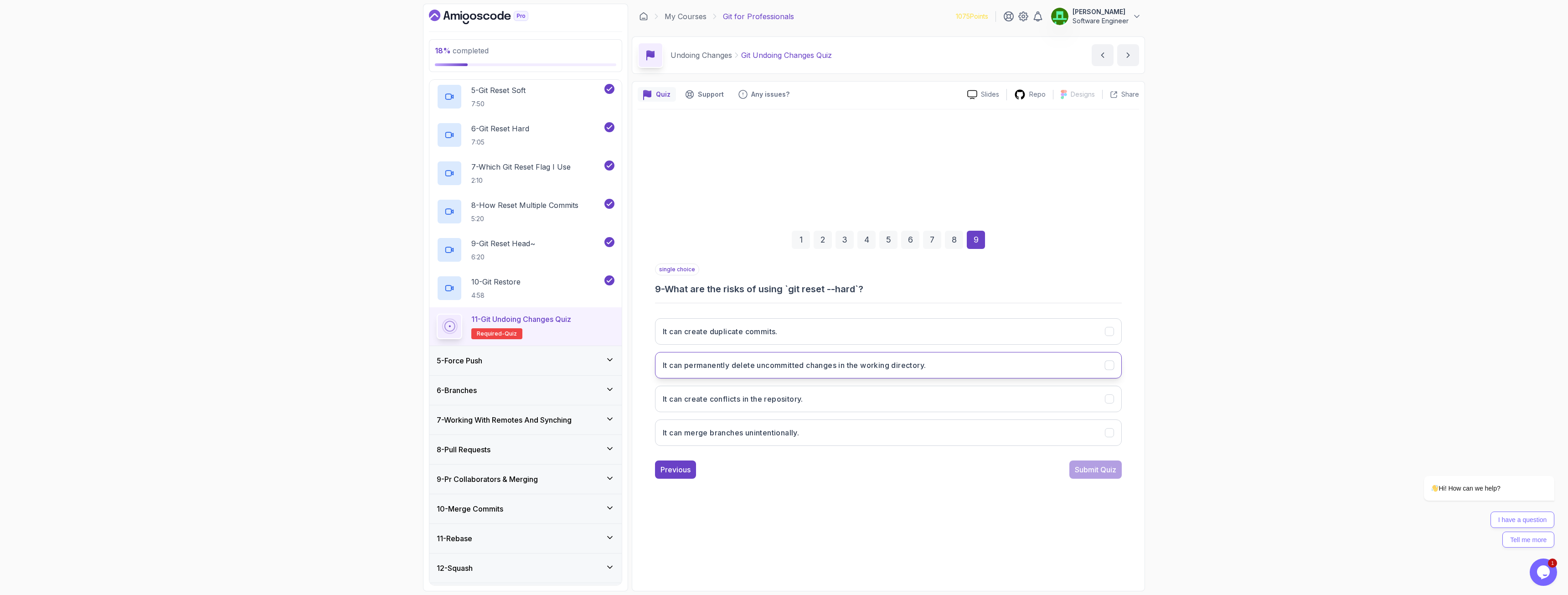
click at [825, 366] on h3 "It can permanently delete uncommitted changes in the working directory." at bounding box center [794, 365] width 263 height 11
click at [875, 429] on div "Submit Quiz" at bounding box center [1096, 470] width 41 height 11
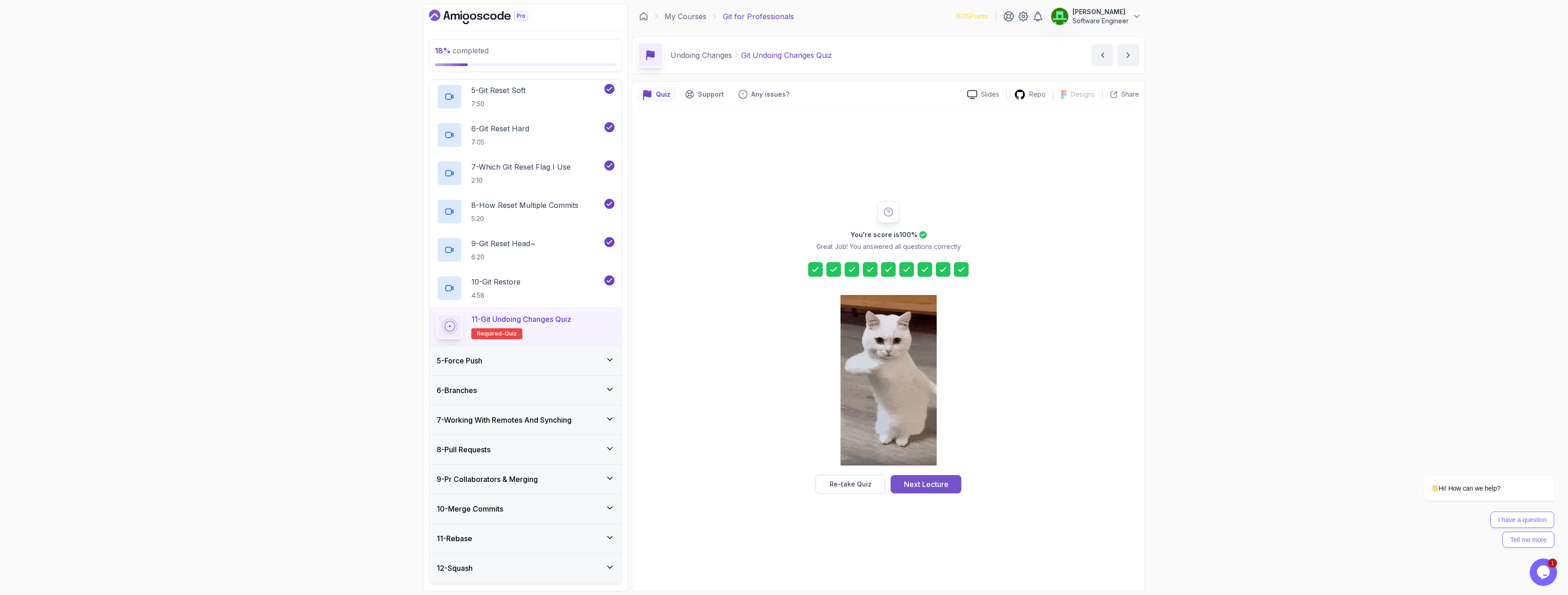
click at [875, 429] on div "Next Lecture" at bounding box center [926, 484] width 45 height 11
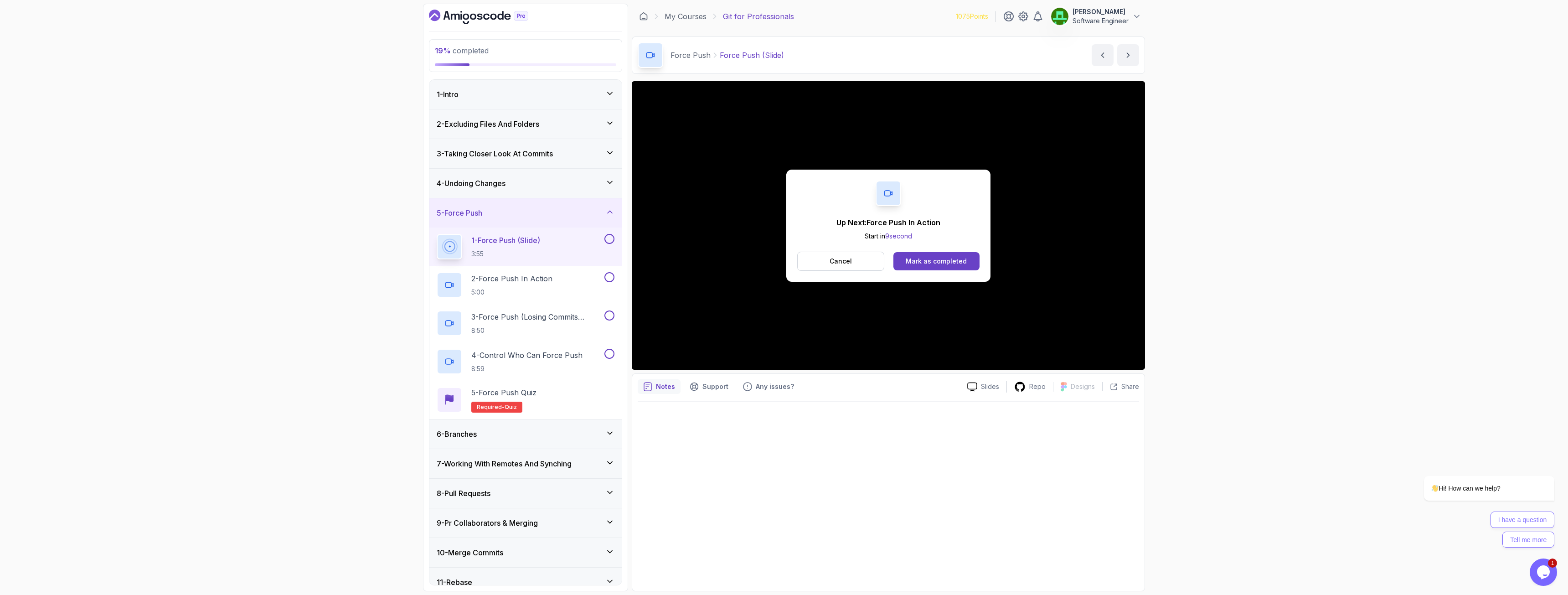
click at [463, 429] on h3 "6 - Branches" at bounding box center [456, 434] width 40 height 11
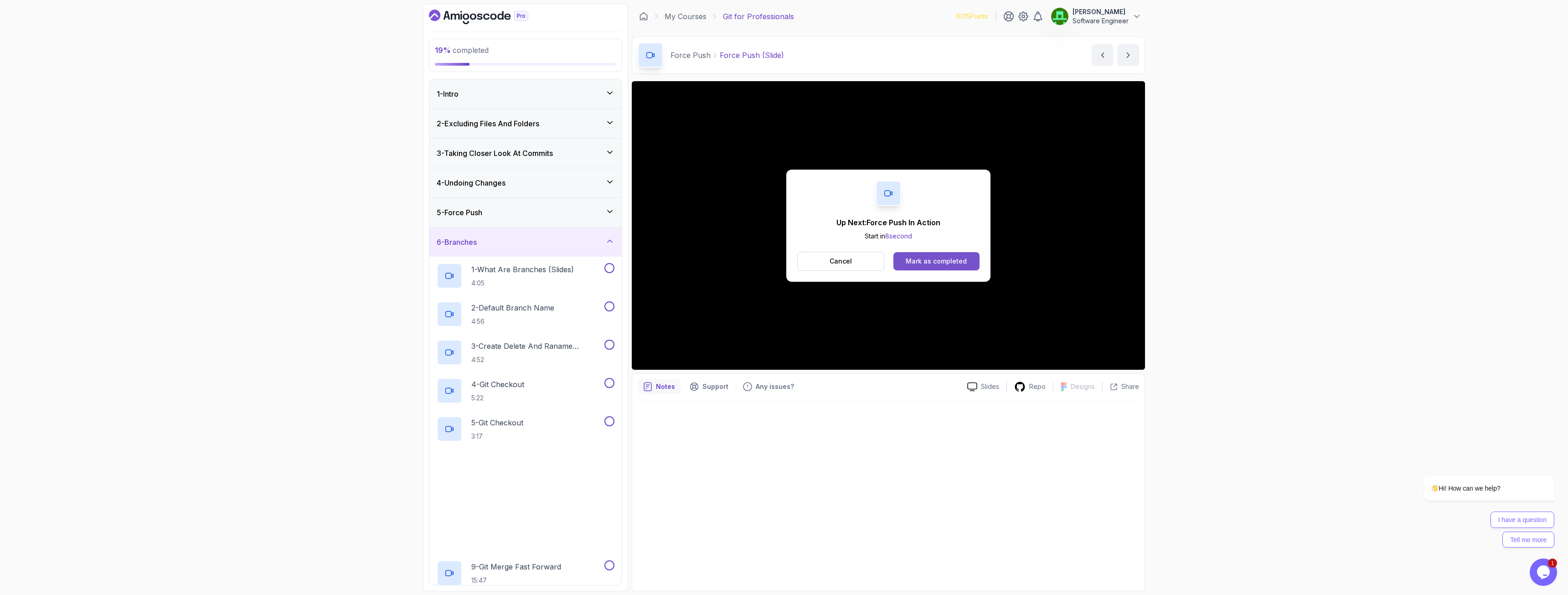
click at [875, 258] on div "Mark as completed" at bounding box center [936, 261] width 61 height 9
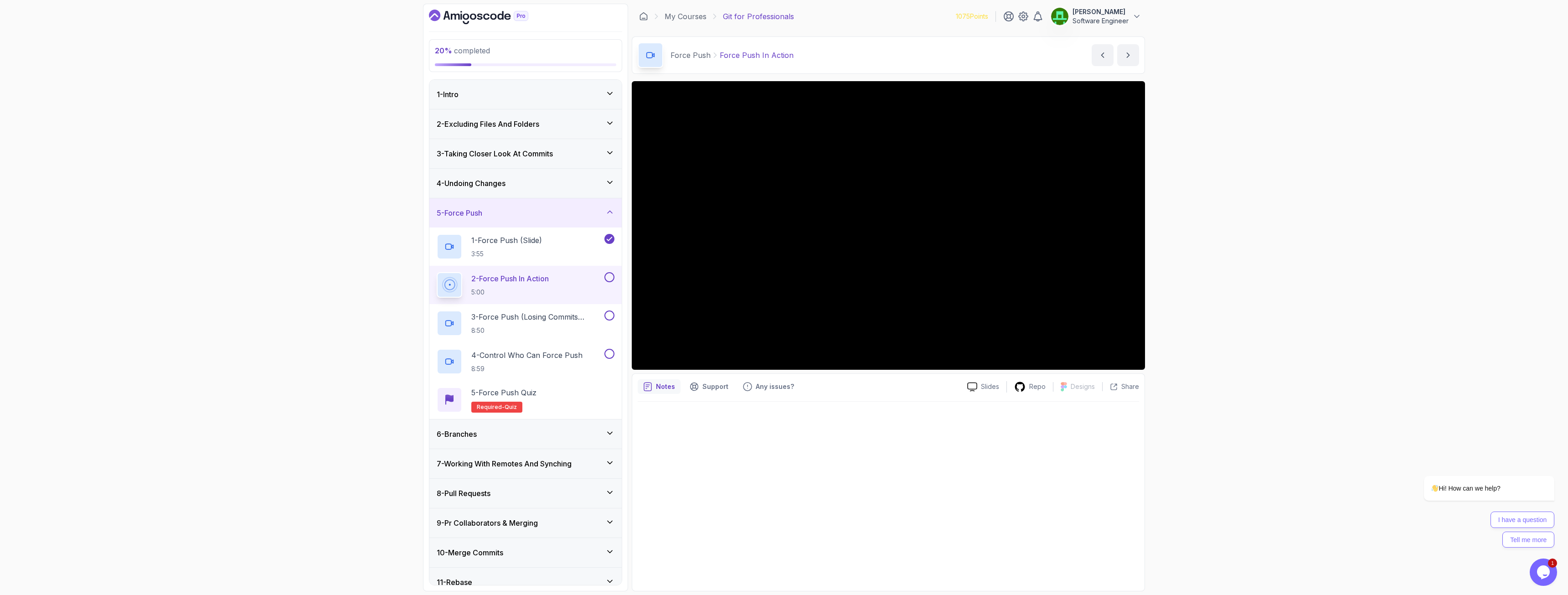
click at [477, 429] on h3 "6 - Branches" at bounding box center [456, 434] width 40 height 11
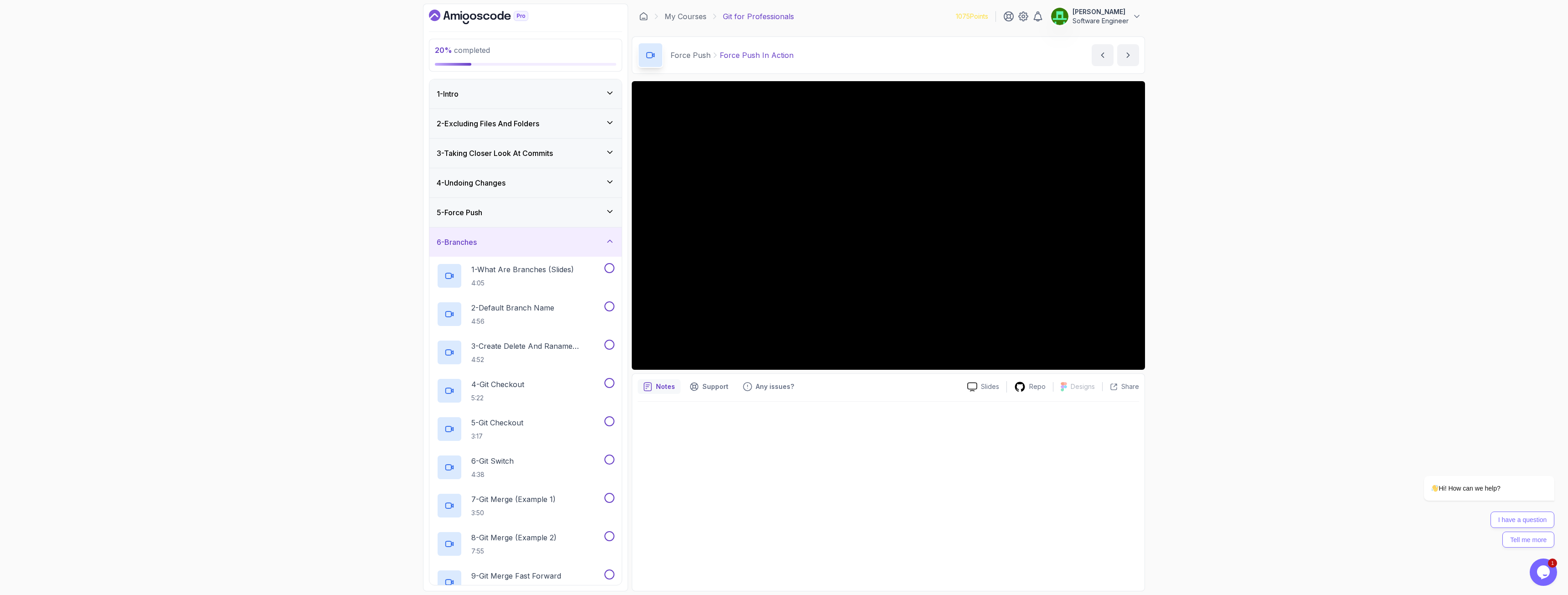
click at [475, 246] on h3 "6 - Branches" at bounding box center [456, 242] width 40 height 11
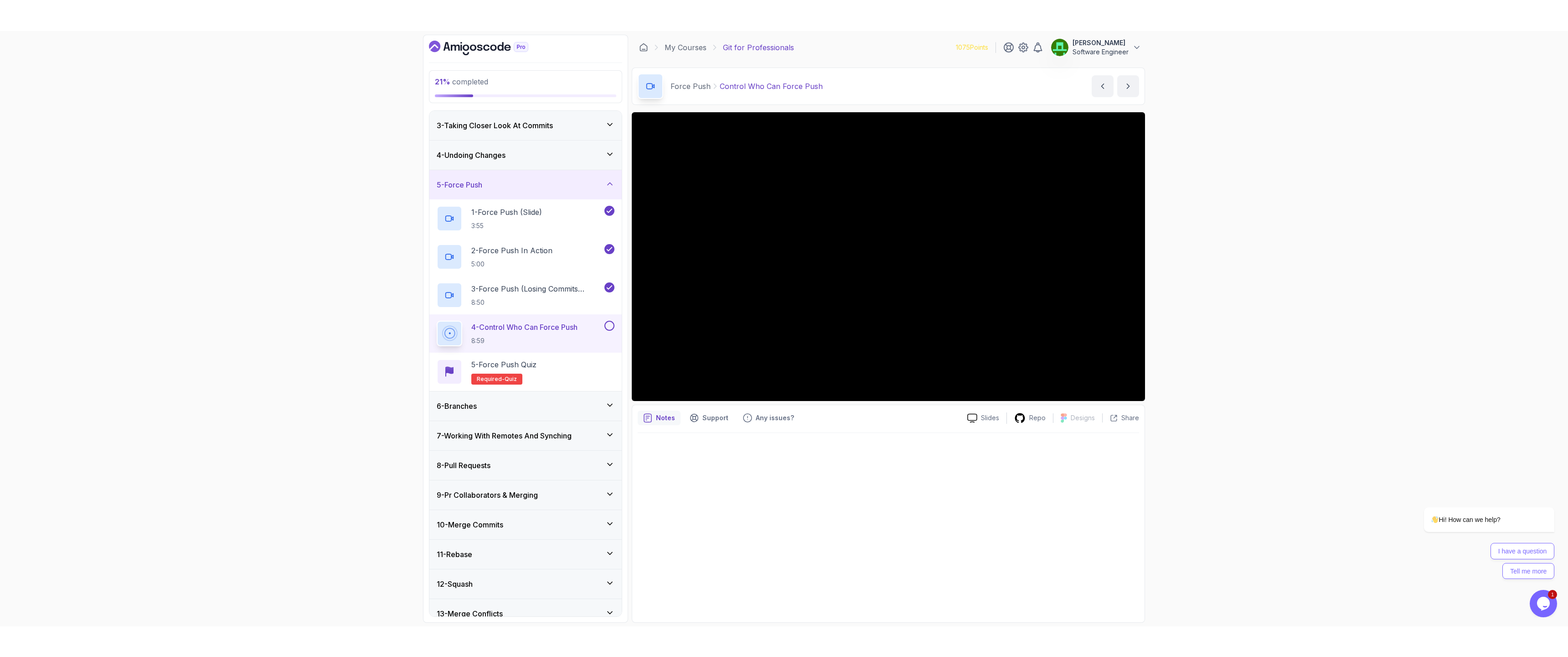
scroll to position [50, 0]
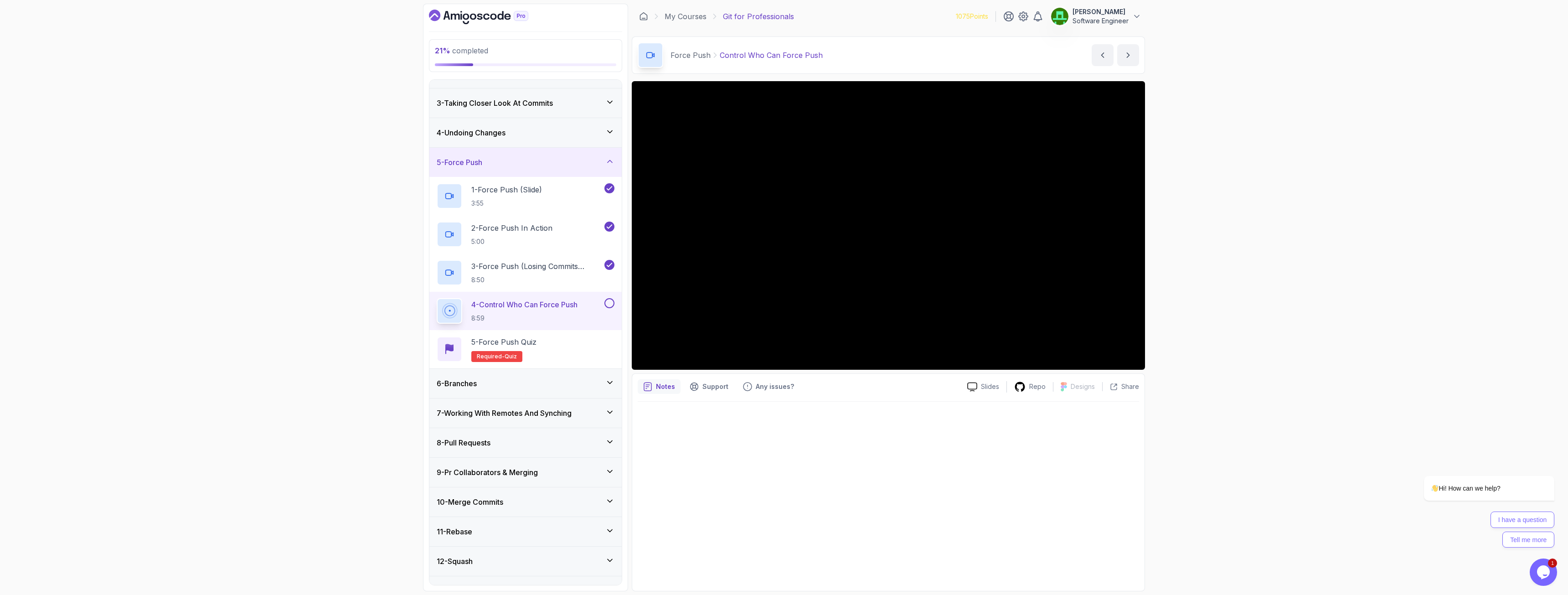
click at [463, 130] on h3 "4 - Undoing Changes" at bounding box center [471, 133] width 69 height 11
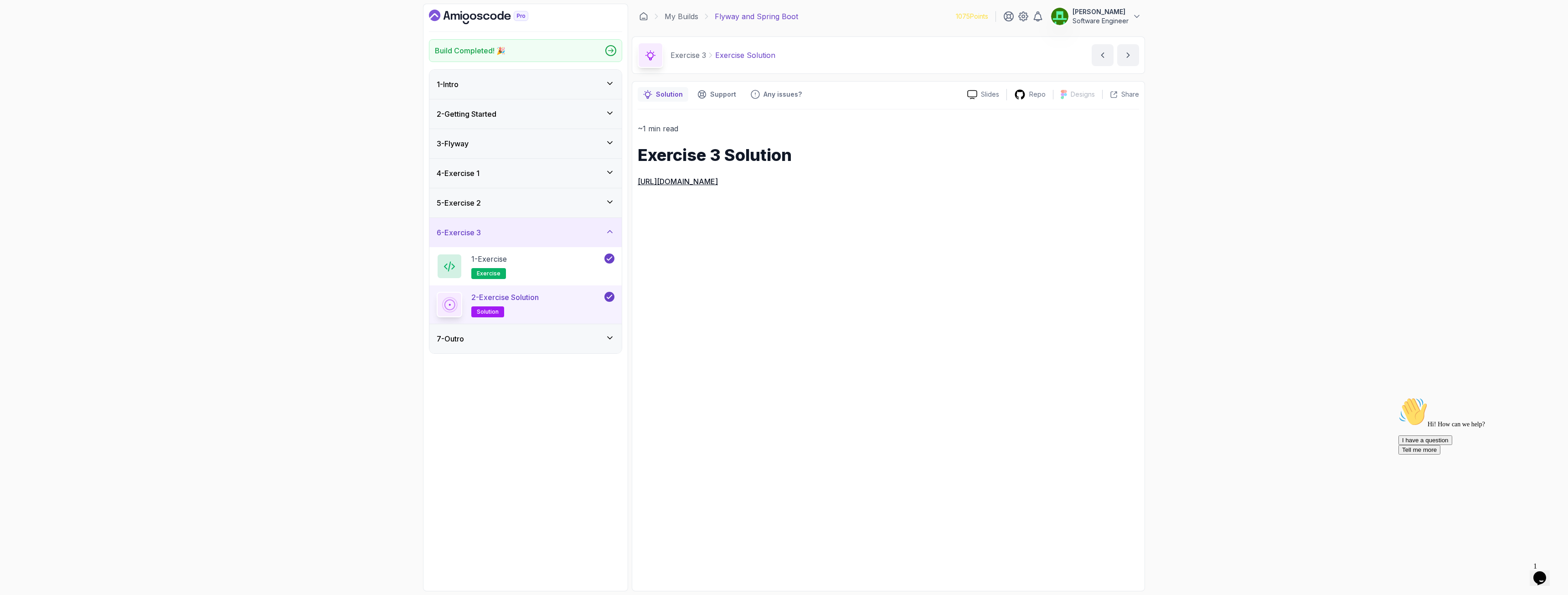
click at [492, 22] on icon "Dashboard" at bounding box center [479, 17] width 99 height 15
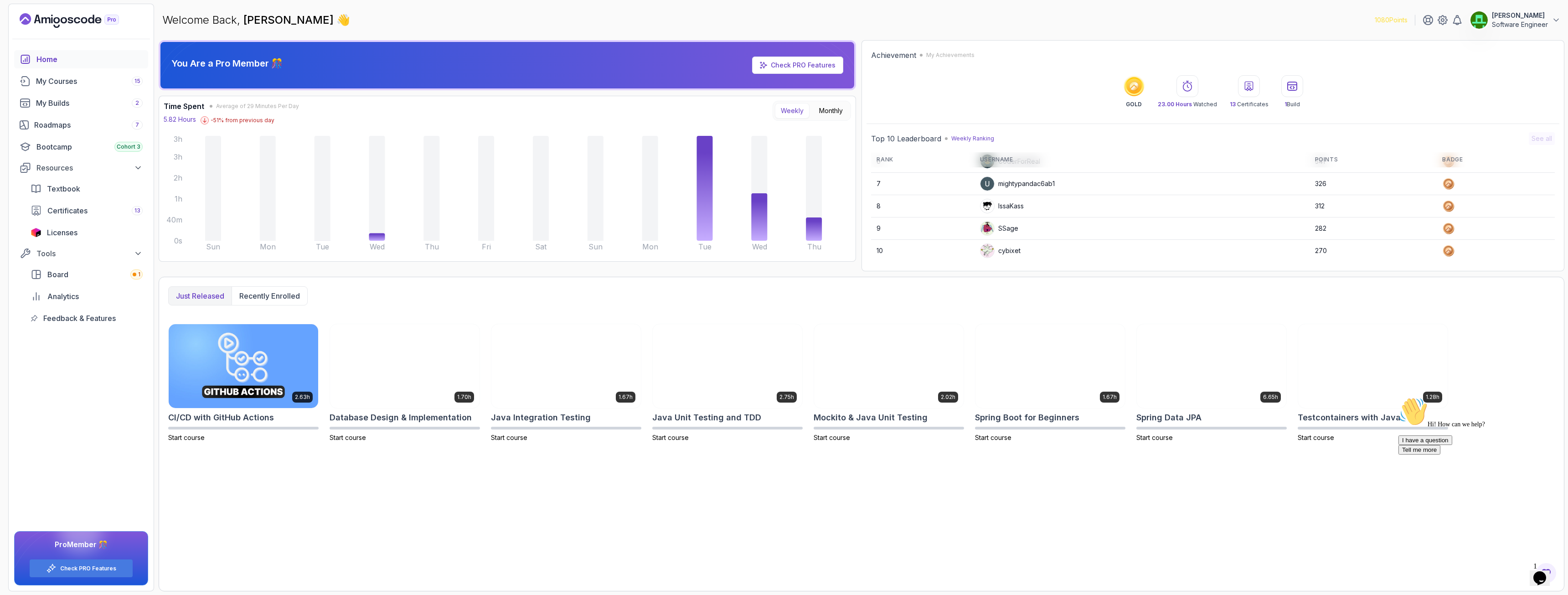
scroll to position [83, 0]
